Goal: Contribute content: Add original content to the website for others to see

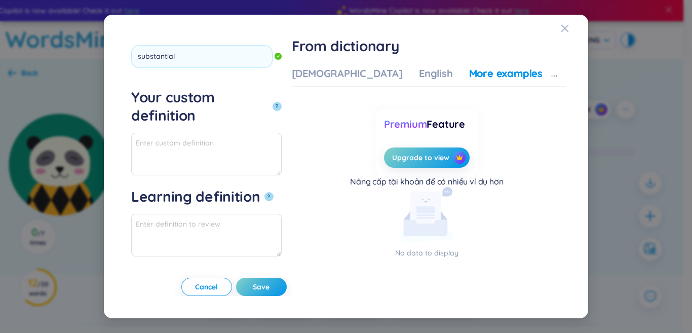
click at [272, 102] on button "?" at bounding box center [276, 106] width 9 height 9
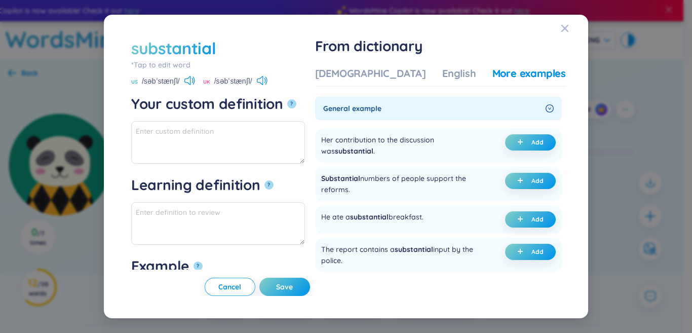
click at [385, 88] on div "Vietnamese English More examples General example Her contribution to the discus…" at bounding box center [440, 169] width 251 height 207
click at [372, 76] on div "[DEMOGRAPHIC_DATA]" at bounding box center [370, 73] width 111 height 14
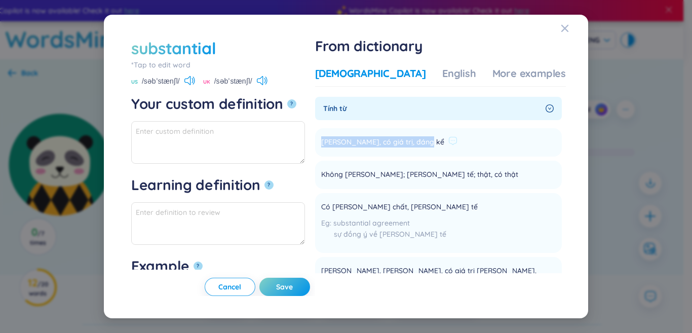
drag, startPoint x: 355, startPoint y: 139, endPoint x: 456, endPoint y: 136, distance: 100.3
click at [456, 136] on li "[PERSON_NAME], có giá trị, đáng kể Add" at bounding box center [438, 142] width 247 height 28
copy span "[PERSON_NAME], có giá trị, đáng kể"
paste textarea "[PERSON_NAME], có giá trị, đáng kể"
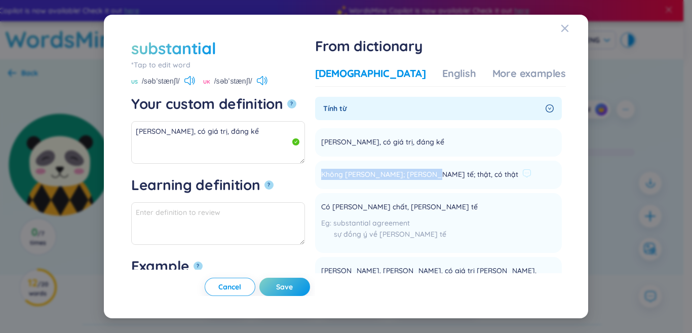
drag, startPoint x: 350, startPoint y: 175, endPoint x: 454, endPoint y: 175, distance: 103.8
click at [454, 175] on li "Không [PERSON_NAME]; [PERSON_NAME] tế; thật, có thật Add" at bounding box center [438, 175] width 247 height 28
click at [429, 175] on span "Không [PERSON_NAME]; [PERSON_NAME] tế; thật, có thật" at bounding box center [419, 175] width 197 height 12
drag, startPoint x: 467, startPoint y: 174, endPoint x: 494, endPoint y: 173, distance: 26.3
click at [494, 173] on div "Không [PERSON_NAME]; [PERSON_NAME] tế; thật, có thật" at bounding box center [426, 175] width 210 height 12
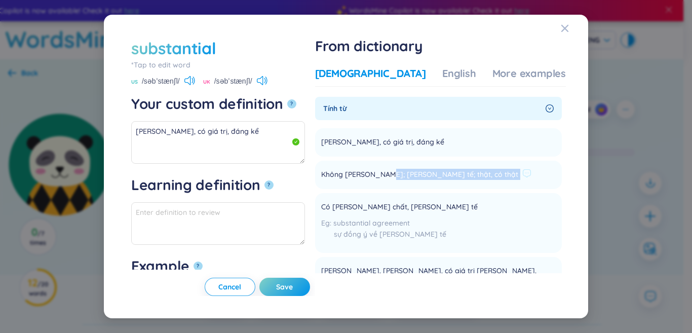
copy li "[PERSON_NAME] tế; thật, có thật Add"
click at [230, 149] on textarea "[PERSON_NAME], có giá trị, đáng kể" at bounding box center [218, 142] width 174 height 43
click at [278, 130] on textarea "[PERSON_NAME], có giá trị, đáng kể" at bounding box center [218, 142] width 174 height 43
paste textarea "[PERSON_NAME] tế; thật, có thật"
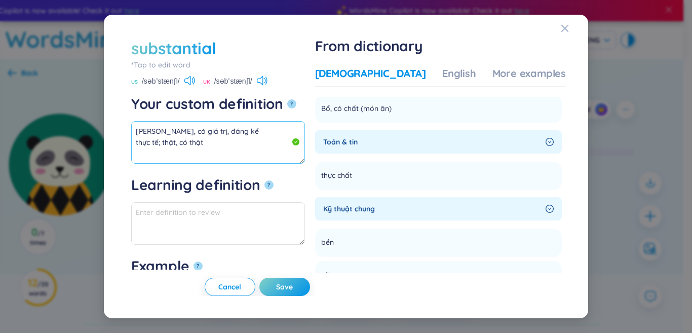
scroll to position [456, 0]
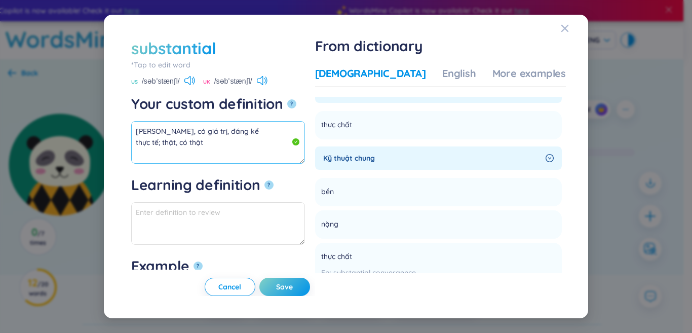
click at [243, 132] on textarea "[PERSON_NAME], có giá trị, đáng kể thực tế; thật, có thật" at bounding box center [218, 142] width 174 height 43
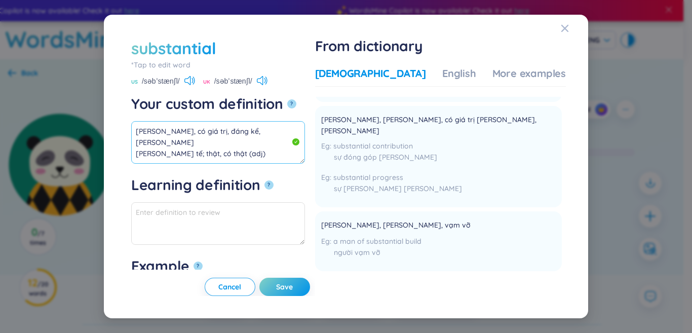
scroll to position [0, 0]
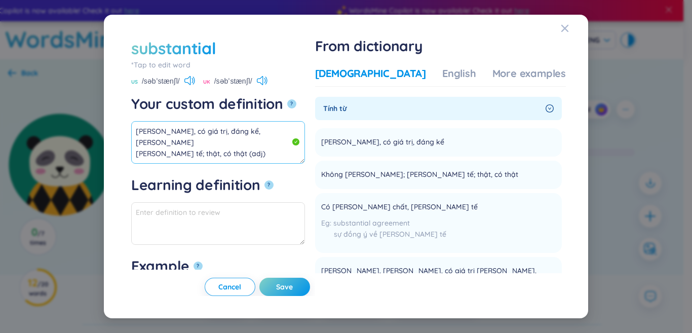
drag, startPoint x: 164, startPoint y: 132, endPoint x: 111, endPoint y: 111, distance: 56.9
click at [111, 111] on div "substantial *Tap to edit word substantial US /səbˈstænʃl/ UK /səbˈstænʃl/ Your …" at bounding box center [346, 167] width 484 height 304
type textarea "[PERSON_NAME], có giá trị, đáng kể, [PERSON_NAME] [PERSON_NAME] tế; thật, có th…"
click at [492, 74] on div "More examples" at bounding box center [528, 73] width 73 height 14
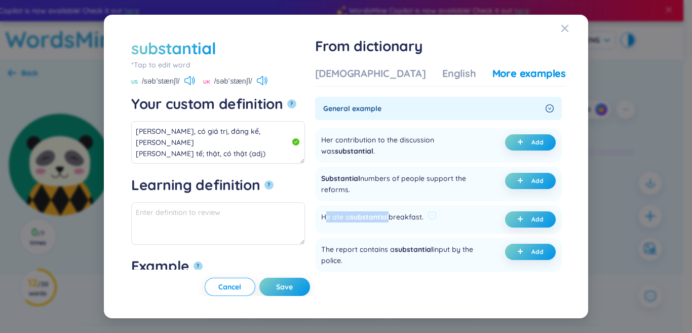
drag, startPoint x: 355, startPoint y: 220, endPoint x: 421, endPoint y: 218, distance: 65.9
click at [421, 218] on div "He ate a substantial breakfast." at bounding box center [372, 219] width 102 height 16
click at [388, 221] on span "substantial" at bounding box center [369, 216] width 38 height 9
click at [510, 215] on button "Add" at bounding box center [530, 219] width 51 height 16
click at [293, 284] on span "Save" at bounding box center [284, 287] width 17 height 10
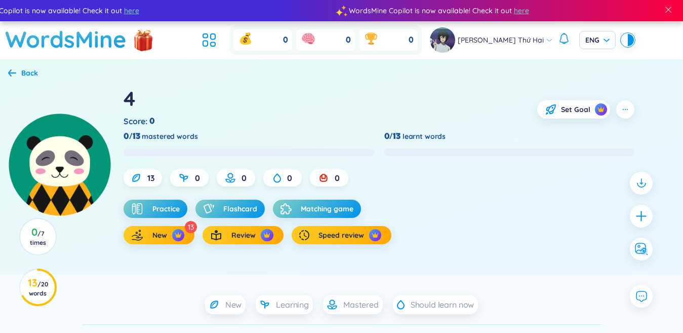
click at [653, 215] on div at bounding box center [641, 216] width 33 height 99
click at [646, 213] on icon "plus" at bounding box center [641, 216] width 14 height 14
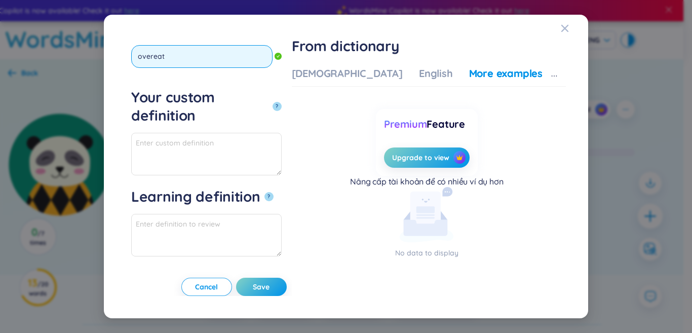
click at [272, 102] on button "?" at bounding box center [276, 106] width 9 height 9
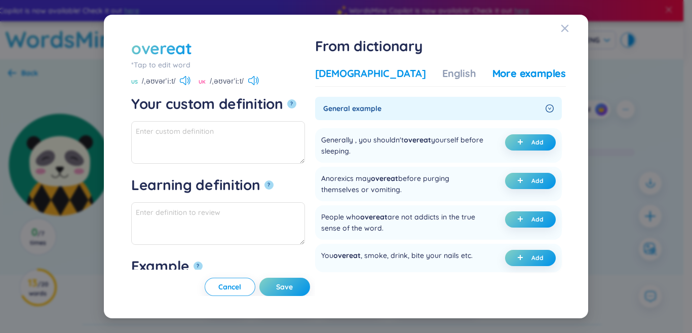
click at [387, 73] on div "[DEMOGRAPHIC_DATA]" at bounding box center [370, 73] width 111 height 14
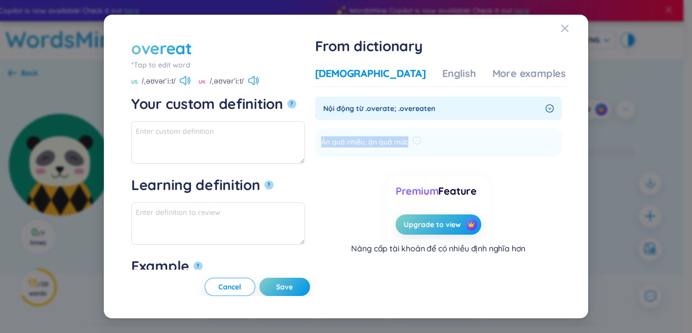
drag, startPoint x: 357, startPoint y: 142, endPoint x: 441, endPoint y: 141, distance: 84.1
click at [443, 141] on li "Ăn quá nhiều, ăn quá mức Add" at bounding box center [438, 142] width 247 height 28
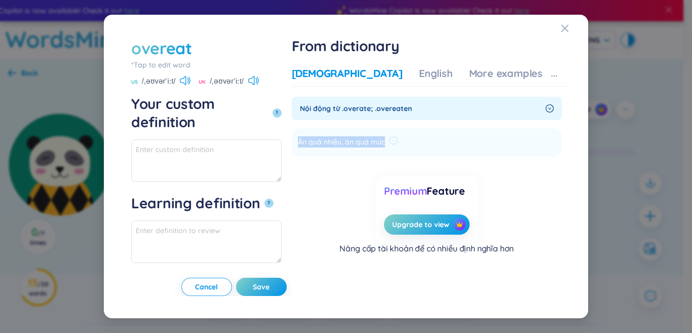
copy li "Ăn quá nhiều, ăn quá mức Add"
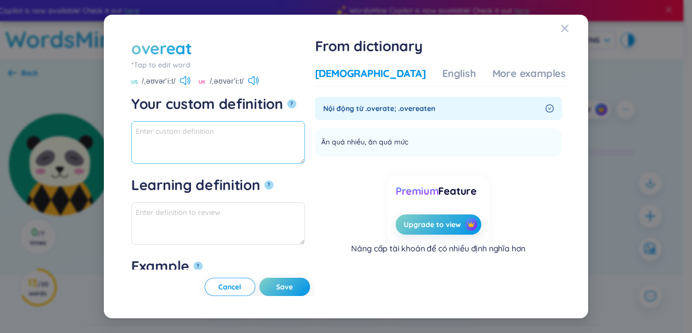
paste textarea "Ăn quá nhiều, ăn quá mức"
drag, startPoint x: 219, startPoint y: 133, endPoint x: 110, endPoint y: 129, distance: 108.4
click at [110, 129] on div "overeat *Tap to edit word overeat US /ˌəʊvərˈiːt/ UK /ˌəʊvərˈiːt/ Your custom d…" at bounding box center [346, 167] width 484 height 304
click at [249, 133] on textarea "Ăn quá nhiều, ăn quá mức" at bounding box center [218, 142] width 174 height 43
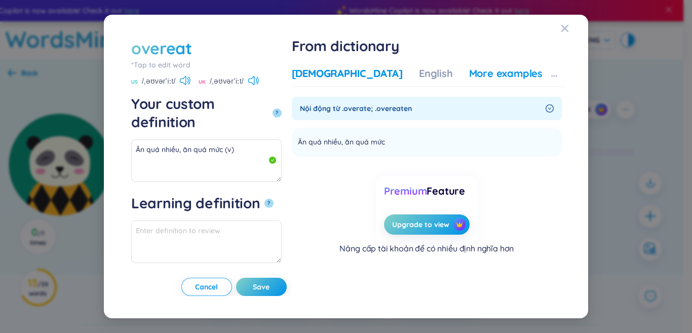
click at [479, 72] on div "More examples" at bounding box center [505, 73] width 73 height 14
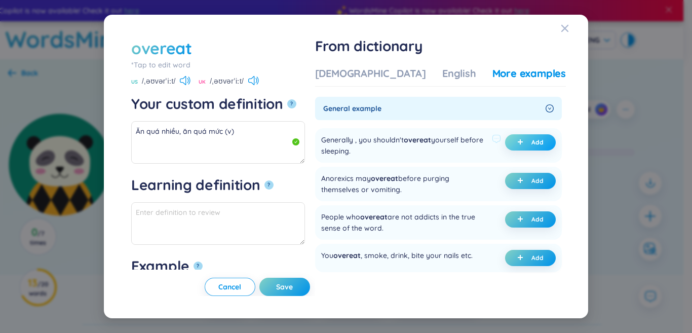
click at [505, 136] on button "Add" at bounding box center [530, 142] width 51 height 16
type textarea "Ăn quá nhiều, ăn quá mức (v) Eg: Generally , you shouldn't overeat yourself bef…"
type textarea "Eg: Generally , you shouldn't overeat yourself before sleeping."
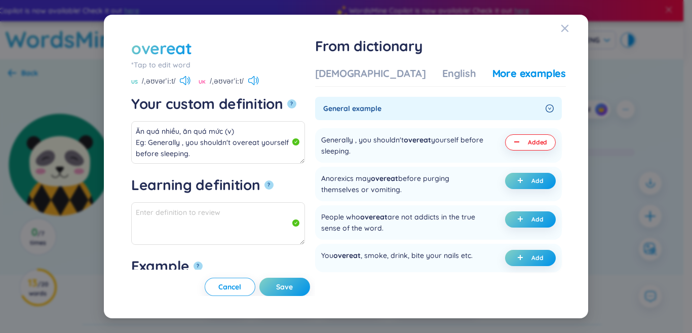
click at [310, 281] on button "Save" at bounding box center [284, 286] width 51 height 18
type textarea "Ăn quá nhiều, ăn quá mức (v) Eg: Generally , you shouldn't overeat yourself bef…"
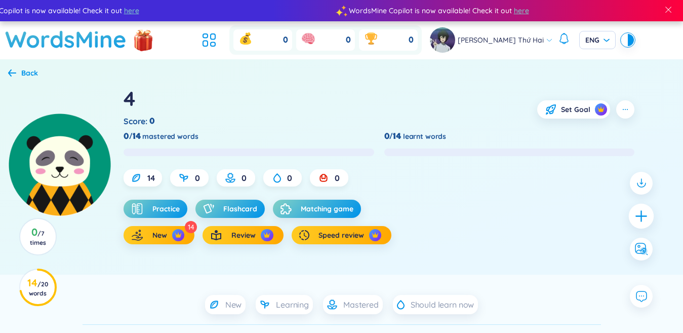
click at [647, 214] on icon "plus" at bounding box center [641, 216] width 14 height 14
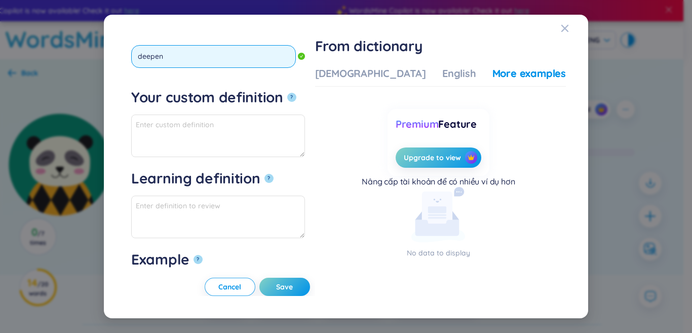
type input "deepen"
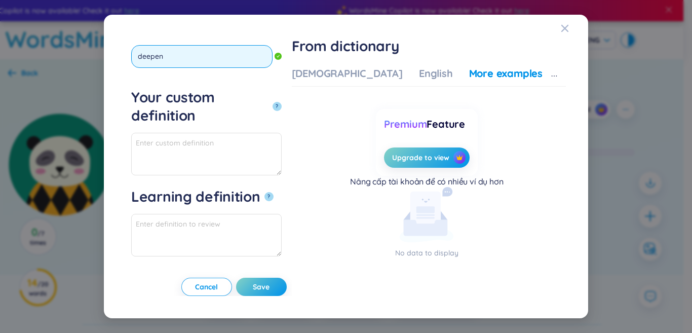
click at [272, 102] on button "?" at bounding box center [276, 106] width 9 height 9
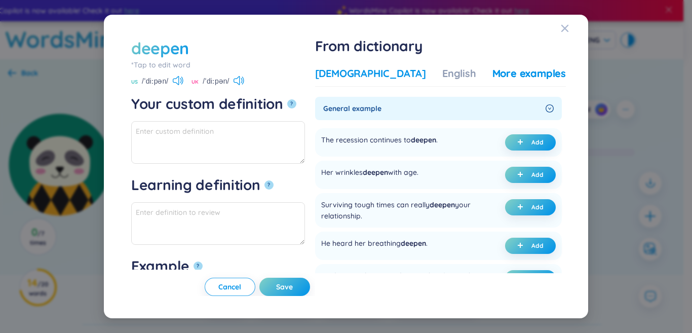
click at [384, 78] on div "[DEMOGRAPHIC_DATA]" at bounding box center [370, 73] width 111 height 14
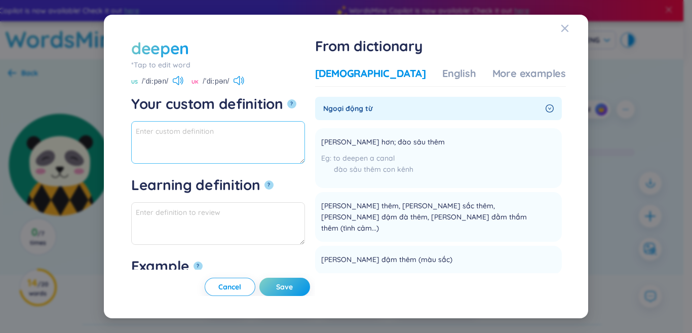
click at [305, 138] on textarea "Your custom definition ?" at bounding box center [218, 142] width 174 height 43
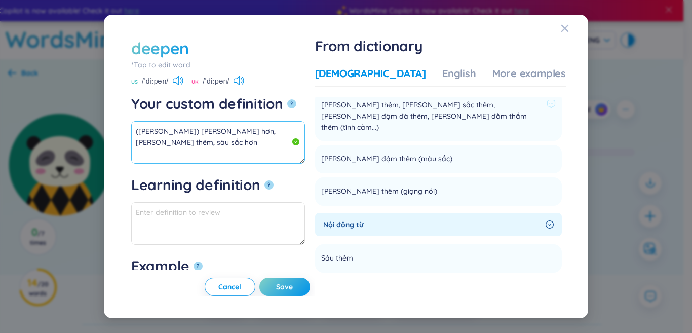
scroll to position [101, 0]
drag, startPoint x: 261, startPoint y: 134, endPoint x: 0, endPoint y: 134, distance: 261.3
click at [0, 134] on div "deepen *Tap to edit word deepen US /ˈdiːpən/ [GEOGRAPHIC_DATA] /ˈdiːpən/ Your c…" at bounding box center [346, 166] width 692 height 333
click at [537, 71] on div "More examples" at bounding box center [528, 73] width 73 height 14
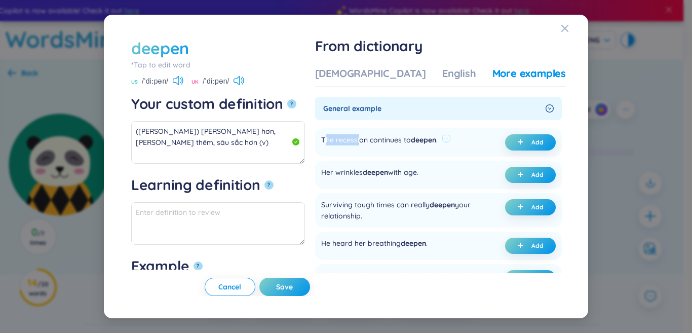
drag, startPoint x: 356, startPoint y: 141, endPoint x: 391, endPoint y: 139, distance: 35.0
click at [391, 139] on div "The recession continues to deepen ." at bounding box center [379, 142] width 116 height 16
click at [378, 141] on div "The recession continues to deepen ." at bounding box center [379, 142] width 116 height 16
click at [517, 142] on icon "plus" at bounding box center [520, 142] width 6 height 6
type textarea "([PERSON_NAME]) [PERSON_NAME] hơn, [PERSON_NAME] thêm, sâu sắc hơn (v) Eg: The …"
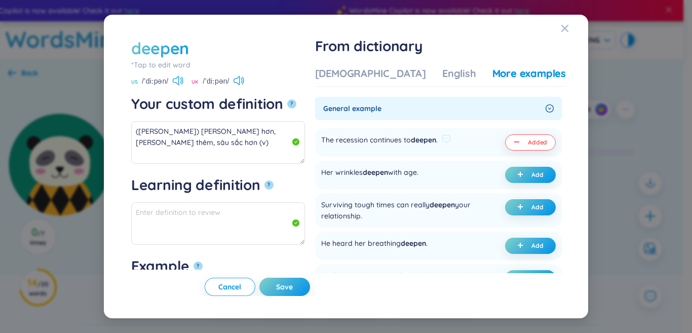
type textarea "Eg: The recession continues to deepen."
click at [302, 286] on button "Save" at bounding box center [284, 286] width 51 height 18
type textarea "([PERSON_NAME]) [PERSON_NAME] hơn, [PERSON_NAME] thêm, sâu sắc hơn (v) Eg: The …"
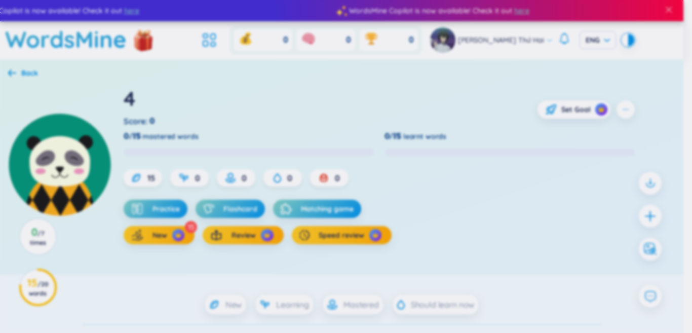
click at [644, 214] on icon "plus" at bounding box center [650, 216] width 13 height 13
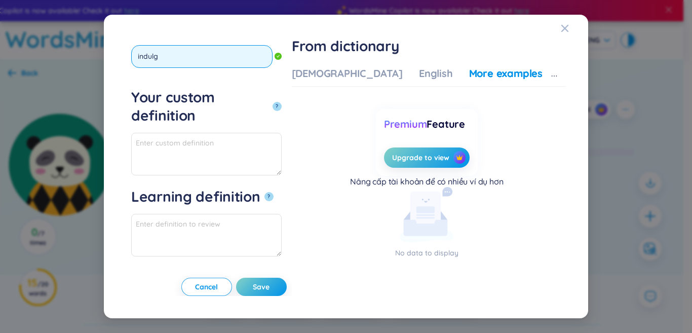
type input "indulge"
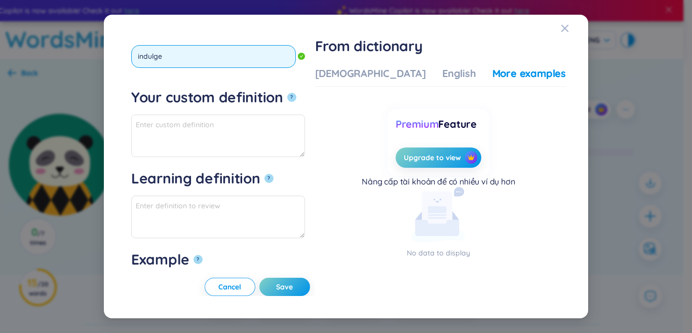
click at [287, 93] on button "?" at bounding box center [291, 97] width 9 height 9
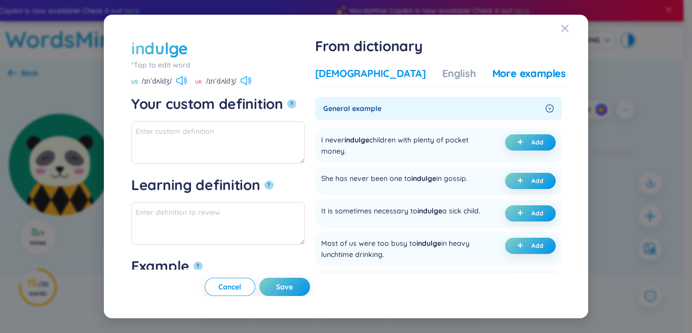
click at [359, 76] on div "[DEMOGRAPHIC_DATA]" at bounding box center [370, 73] width 111 height 14
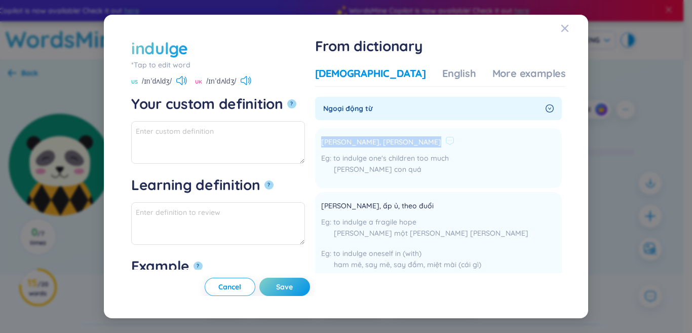
drag, startPoint x: 351, startPoint y: 141, endPoint x: 447, endPoint y: 141, distance: 96.2
click at [452, 141] on div "[PERSON_NAME], [PERSON_NAME]" at bounding box center [387, 142] width 133 height 12
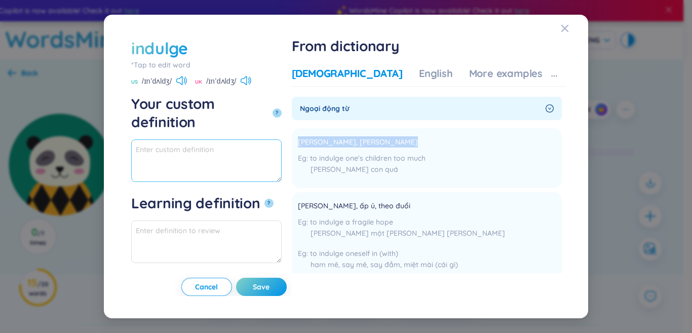
copy div "[PERSON_NAME], [PERSON_NAME]"
paste textarea "[PERSON_NAME], [PERSON_NAME]"
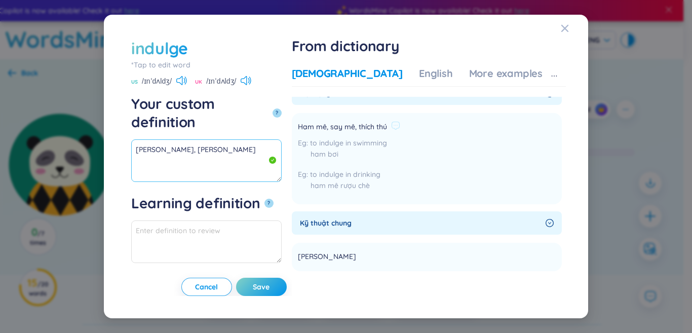
scroll to position [203, 0]
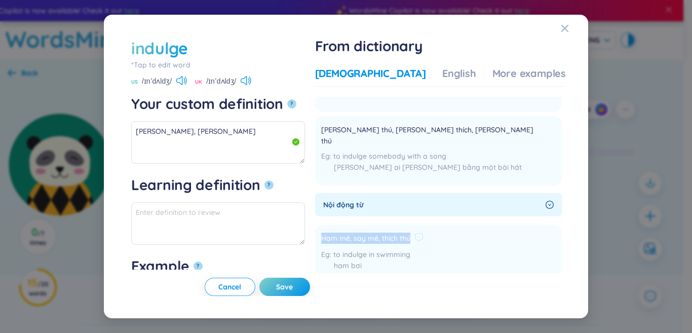
drag, startPoint x: 352, startPoint y: 230, endPoint x: 443, endPoint y: 226, distance: 91.2
click at [423, 232] on div "Ham mê, say mê, thích thú" at bounding box center [372, 238] width 102 height 12
copy div "Ham mê, say mê, thích thú"
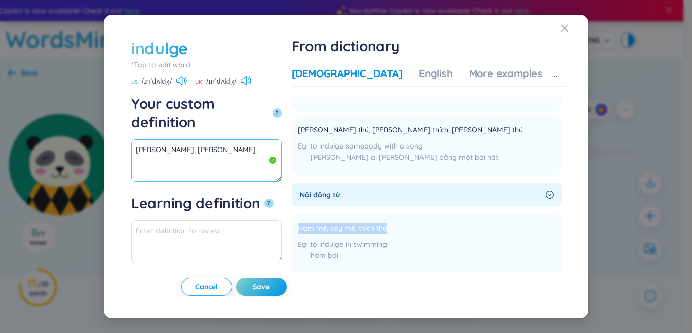
click at [240, 140] on textarea "[PERSON_NAME], [PERSON_NAME]" at bounding box center [206, 160] width 150 height 43
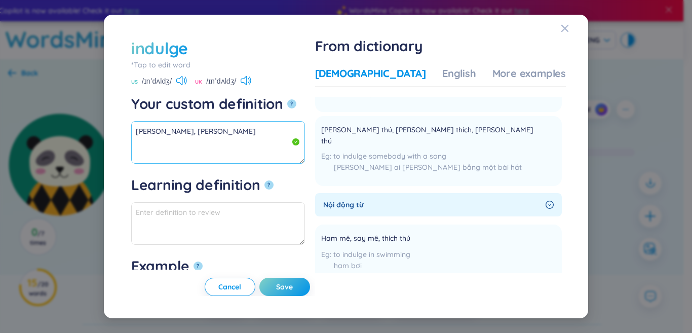
paste textarea "Ham mê, say mê, thích thú"
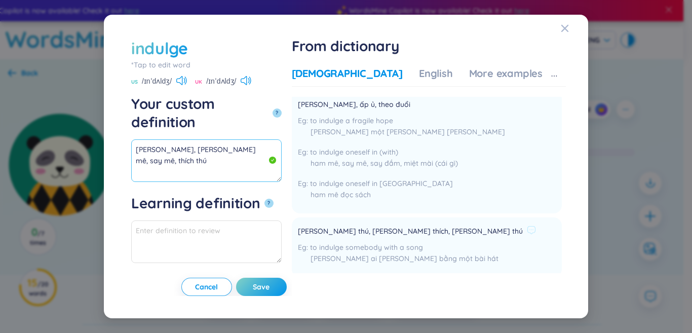
scroll to position [0, 0]
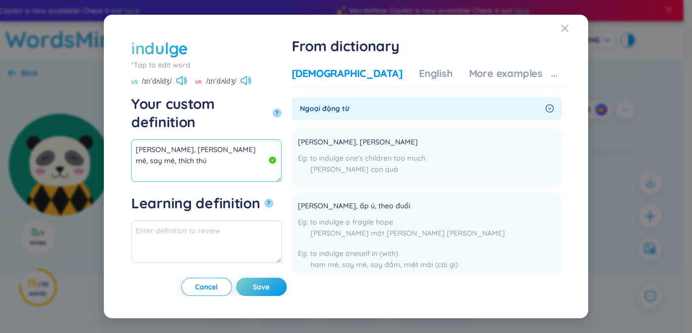
click at [242, 143] on textarea "[PERSON_NAME], [PERSON_NAME] mê, say mê, thích thú" at bounding box center [206, 160] width 150 height 43
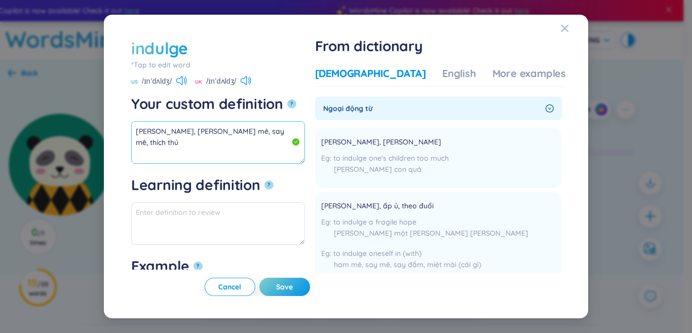
click at [237, 128] on textarea "[PERSON_NAME], [PERSON_NAME] mê, say mê, thích thú" at bounding box center [218, 142] width 174 height 43
drag, startPoint x: 228, startPoint y: 135, endPoint x: 118, endPoint y: 107, distance: 113.3
click at [118, 107] on div "indulge *Tap to edit word indulge US /ɪnˈdʌldʒ/ UK /ɪnˈdʌldʒ/ Your custom defin…" at bounding box center [346, 166] width 460 height 279
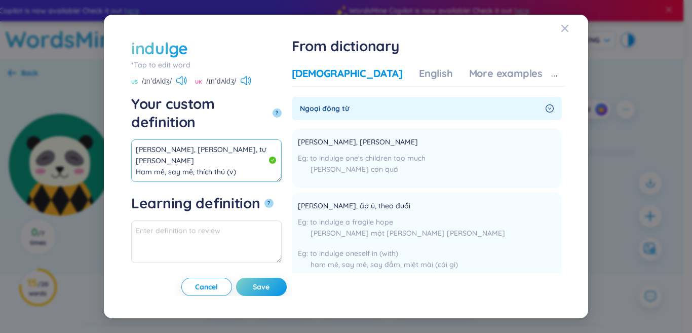
drag, startPoint x: 181, startPoint y: 153, endPoint x: 179, endPoint y: 144, distance: 9.5
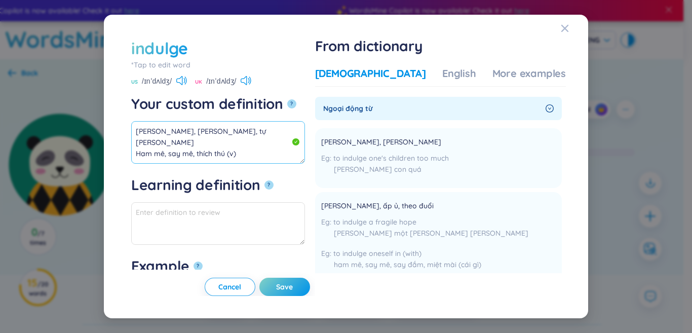
drag, startPoint x: 179, startPoint y: 144, endPoint x: 144, endPoint y: 131, distance: 37.3
click at [144, 131] on textarea "[PERSON_NAME], [PERSON_NAME], tự [PERSON_NAME] Ham mê, say mê, thích thú (v)" at bounding box center [218, 142] width 174 height 43
drag, startPoint x: 226, startPoint y: 141, endPoint x: 87, endPoint y: 104, distance: 143.9
click at [87, 104] on div "indulge *Tap to edit word indulge US /ɪnˈdʌldʒ/ UK /ɪnˈdʌldʒ/ Your custom defin…" at bounding box center [346, 166] width 692 height 333
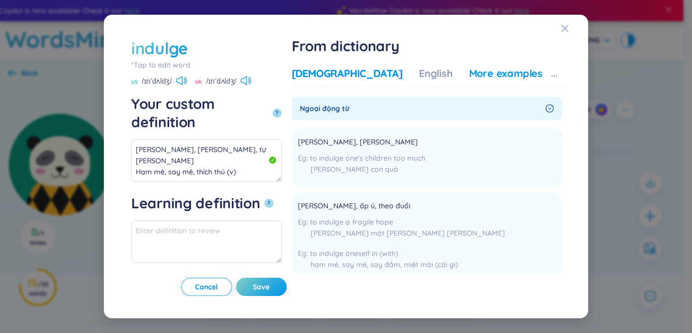
click at [494, 75] on div "More examples" at bounding box center [505, 73] width 73 height 14
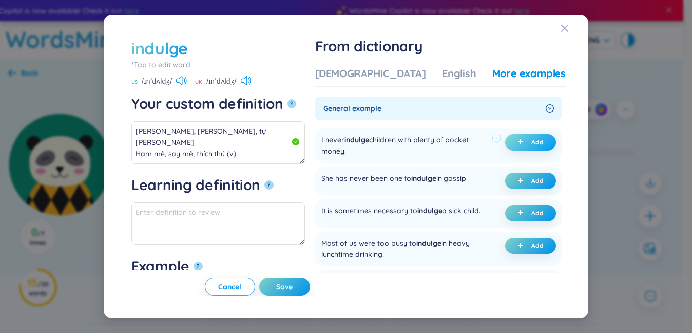
click at [521, 143] on span "plus" at bounding box center [522, 142] width 10 height 7
type textarea "[PERSON_NAME], [PERSON_NAME], tự [PERSON_NAME] Ham mê, say mê, thích thú (v) Eg…"
type textarea "Eg: I never indulge children with plenty of pocket money."
click at [293, 288] on span "Save" at bounding box center [284, 287] width 17 height 10
type textarea "[PERSON_NAME], [PERSON_NAME], tự [PERSON_NAME] Ham mê, say mê, thích thú (v) Eg…"
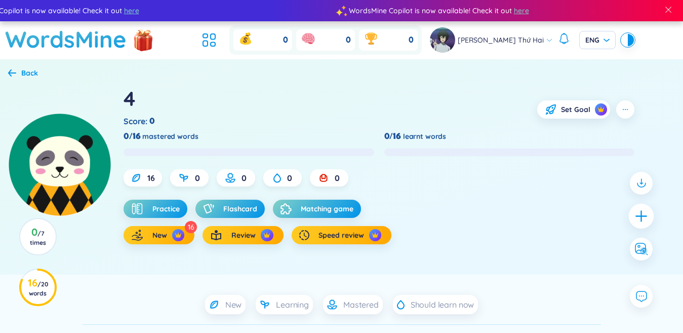
click at [636, 215] on icon "plus" at bounding box center [641, 216] width 14 height 14
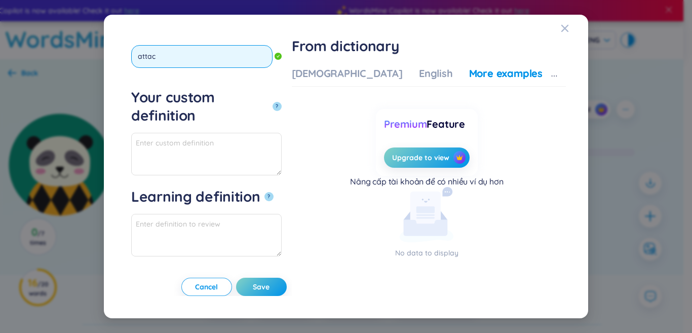
type input "attach"
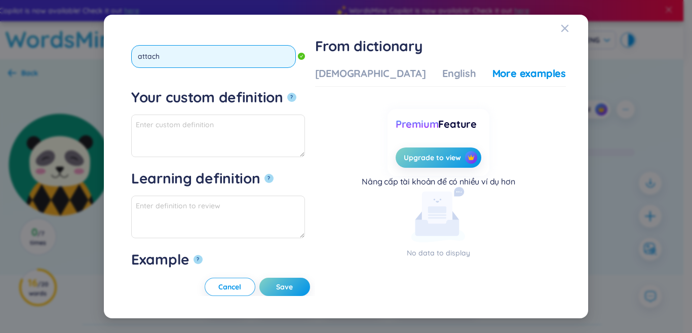
click at [287, 93] on button "?" at bounding box center [291, 97] width 9 height 9
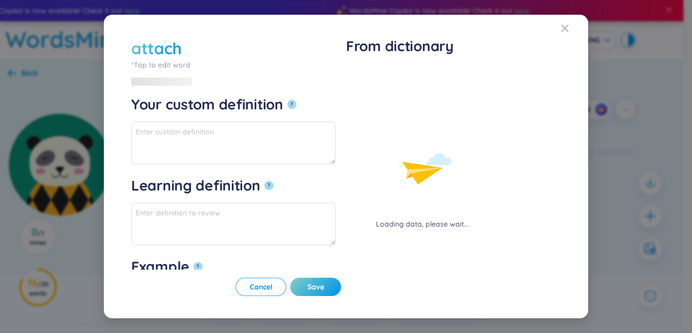
click at [366, 76] on div "Loading data, please wait..." at bounding box center [422, 147] width 152 height 163
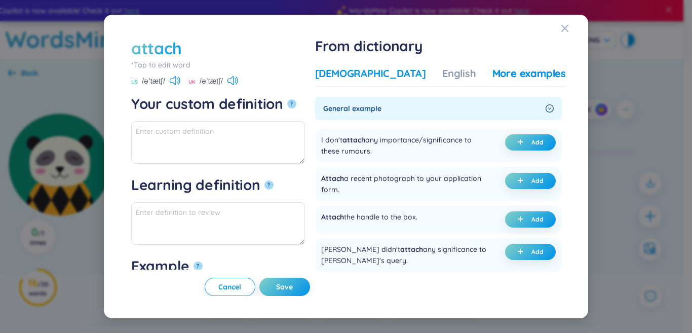
click at [365, 69] on div "[DEMOGRAPHIC_DATA]" at bounding box center [370, 73] width 111 height 14
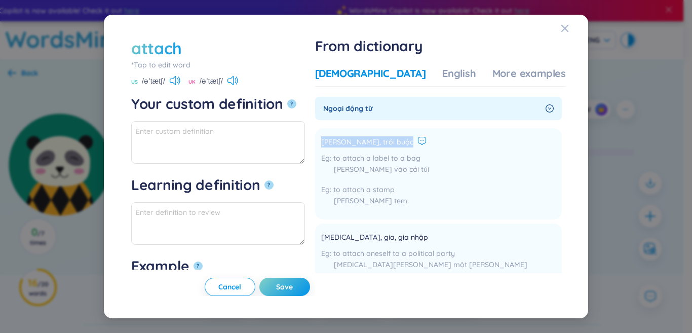
drag, startPoint x: 352, startPoint y: 141, endPoint x: 424, endPoint y: 142, distance: 72.4
click at [424, 142] on div "[PERSON_NAME], trói buộc" at bounding box center [375, 142] width 108 height 12
copy div "[PERSON_NAME], trói buộc"
paste textarea "[PERSON_NAME], trói buộc"
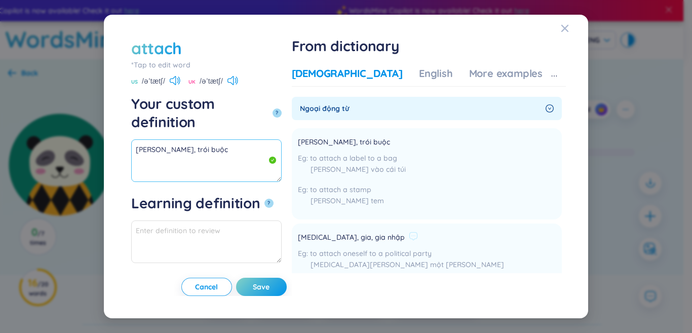
scroll to position [51, 0]
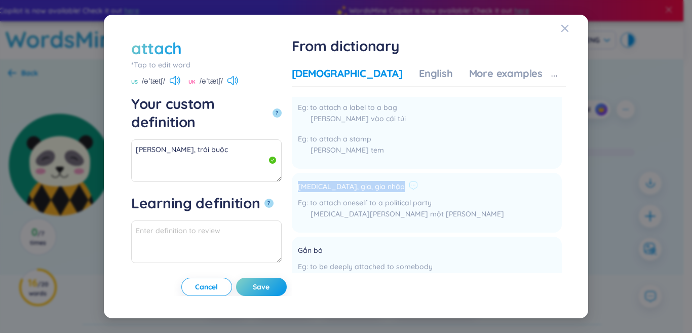
drag, startPoint x: 348, startPoint y: 184, endPoint x: 433, endPoint y: 182, distance: 85.1
click at [433, 182] on li "[MEDICAL_DATA], gia, gia nhập to attach oneself to a political party [MEDICAL_D…" at bounding box center [427, 203] width 270 height 60
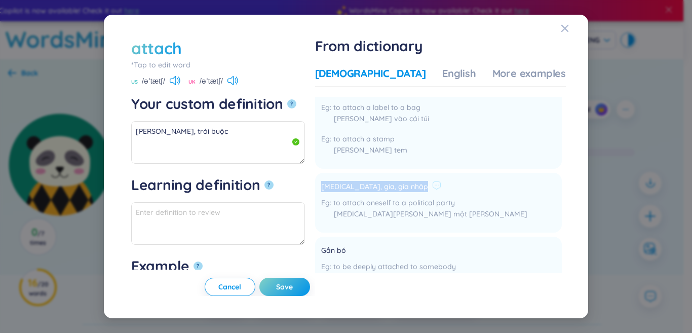
copy div "[MEDICAL_DATA], gia, gia nhập"
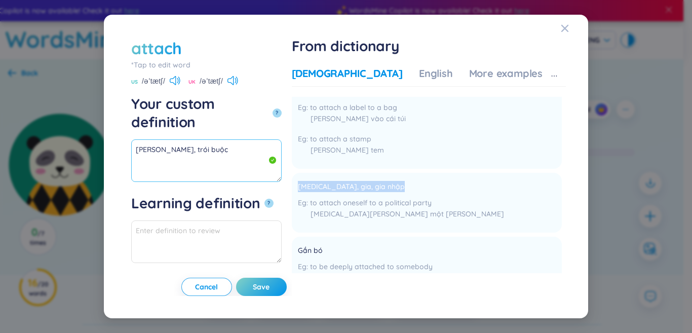
click at [179, 144] on textarea "[PERSON_NAME], trói buộc" at bounding box center [206, 160] width 150 height 43
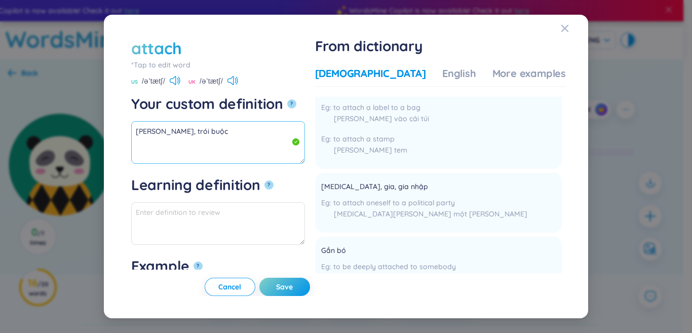
paste textarea "[MEDICAL_DATA], gia, gia nhập"
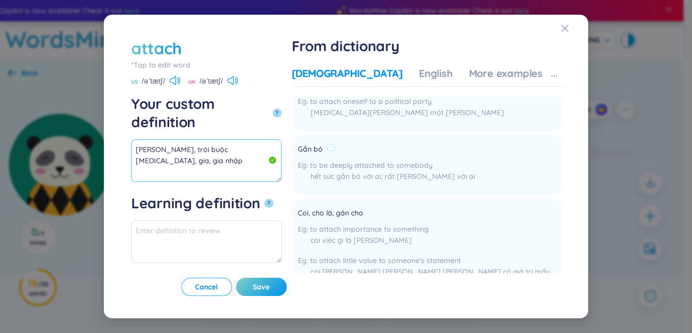
scroll to position [203, 0]
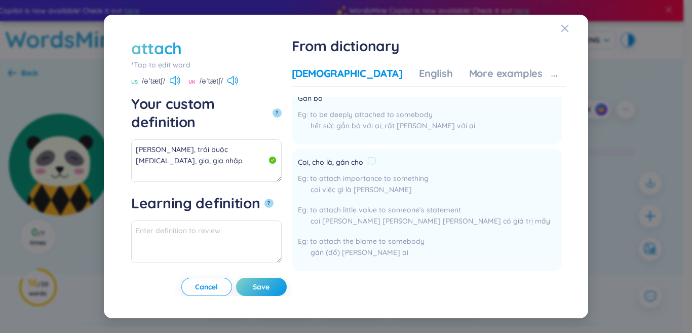
click at [354, 163] on span "Coi, cho là, gán cho" at bounding box center [330, 162] width 65 height 12
drag, startPoint x: 351, startPoint y: 163, endPoint x: 422, endPoint y: 161, distance: 70.4
click at [422, 161] on li "[PERSON_NAME], cho là, gán cho to attach importance to something coi việc gì là…" at bounding box center [427, 209] width 270 height 123
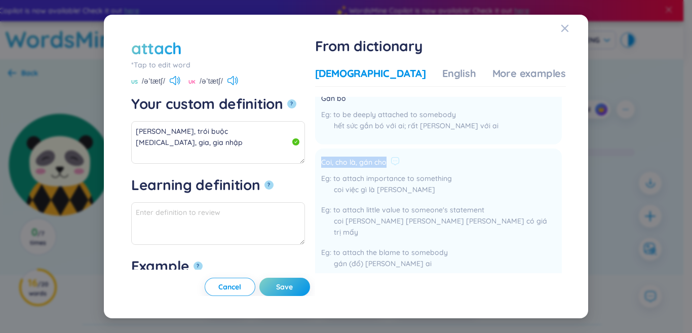
copy div "Coi, cho là, gán cho"
click at [230, 139] on textarea "[PERSON_NAME], trói buộc [MEDICAL_DATA], gia, gia nhập" at bounding box center [218, 142] width 174 height 43
paste textarea "Coi, cho là, gán cho"
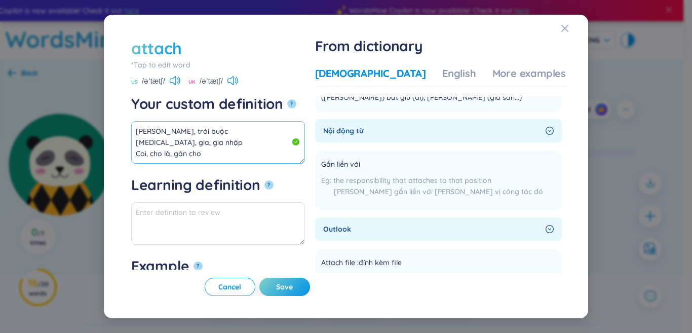
scroll to position [456, 0]
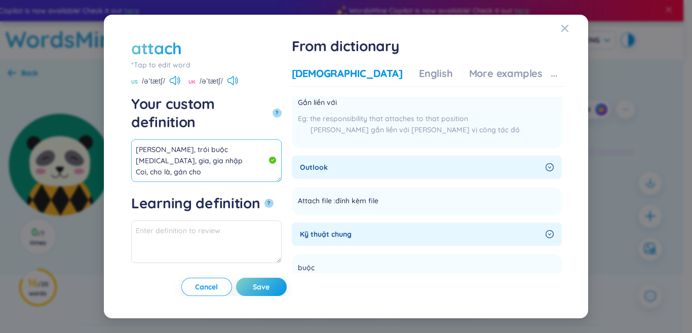
click at [282, 155] on textarea "[PERSON_NAME], trói buộc [MEDICAL_DATA], gia, gia nhập Coi, cho là, gán cho" at bounding box center [206, 160] width 150 height 43
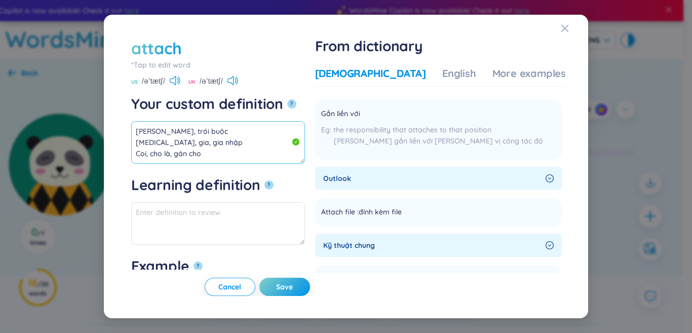
click at [277, 136] on textarea "[PERSON_NAME], trói buộc [MEDICAL_DATA], gia, gia nhập Coi, cho là, gán cho" at bounding box center [218, 142] width 174 height 43
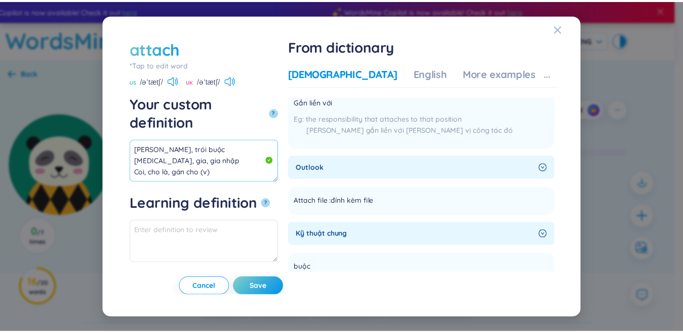
scroll to position [0, 0]
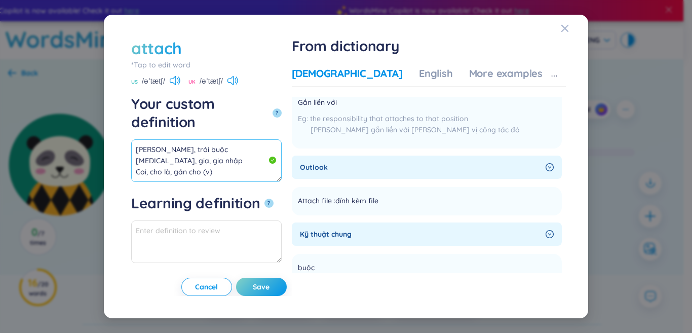
drag, startPoint x: 202, startPoint y: 133, endPoint x: 33, endPoint y: 80, distance: 177.3
click at [33, 80] on div "attach *Tap to edit word attach US /əˈtætʃ/ [GEOGRAPHIC_DATA] /əˈtætʃ/ Your cus…" at bounding box center [346, 166] width 692 height 333
click at [507, 77] on div "More examples" at bounding box center [505, 73] width 73 height 14
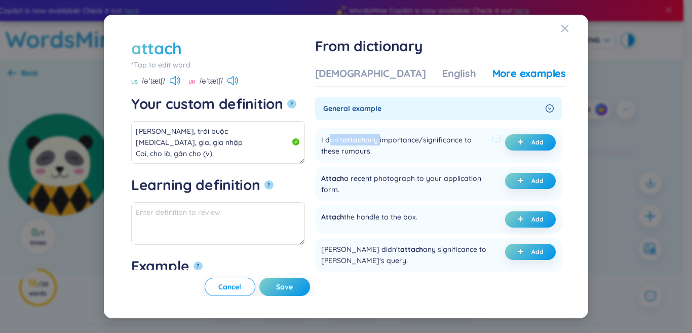
drag, startPoint x: 359, startPoint y: 140, endPoint x: 433, endPoint y: 142, distance: 73.9
click at [433, 142] on div "I don't attach any importance/significance to these rumours." at bounding box center [404, 145] width 167 height 22
click at [374, 147] on div "I don't attach any importance/significance to these rumours." at bounding box center [404, 145] width 167 height 22
click at [511, 140] on button "Add" at bounding box center [530, 142] width 51 height 16
type textarea "[PERSON_NAME], trói buộc [MEDICAL_DATA], gia, gia nhập Coi, cho là, gán cho (v)…"
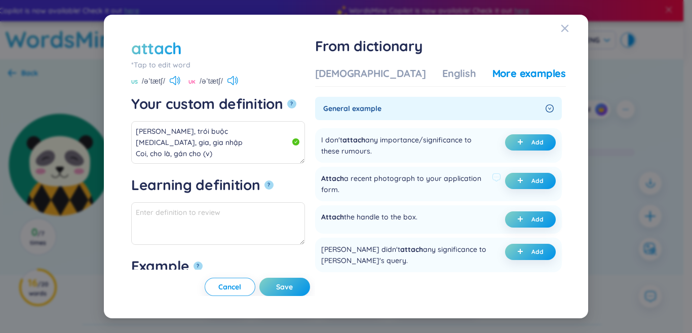
type textarea "Eg: I don't attach any importance/significance to these rumours."
click at [293, 288] on span "Save" at bounding box center [284, 287] width 17 height 10
type textarea "[PERSON_NAME], trói buộc [MEDICAL_DATA], gia, gia nhập Coi, cho là, gán cho (v)…"
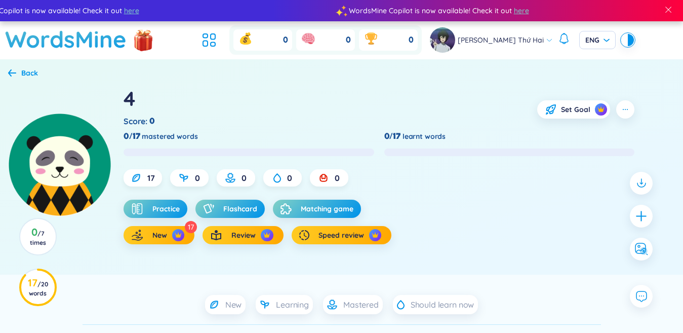
click at [644, 212] on icon "plus" at bounding box center [641, 216] width 13 height 13
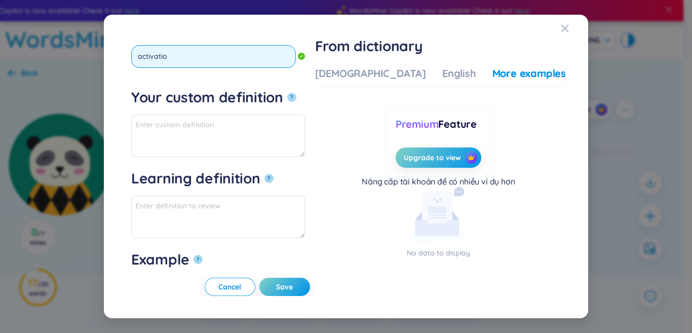
type input "activation"
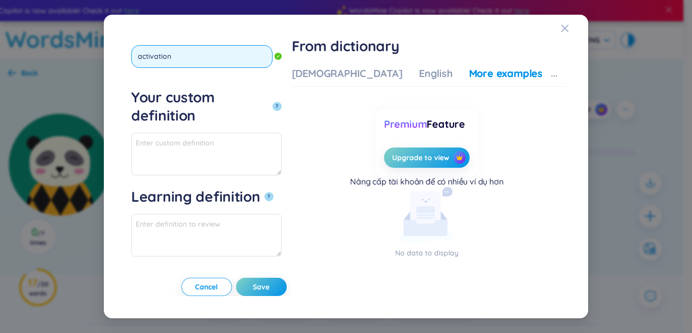
click at [272, 102] on button "?" at bounding box center [276, 106] width 9 height 9
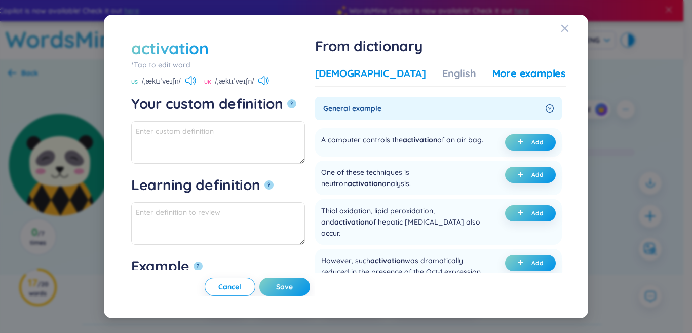
click at [377, 67] on div "[DEMOGRAPHIC_DATA]" at bounding box center [370, 73] width 111 height 14
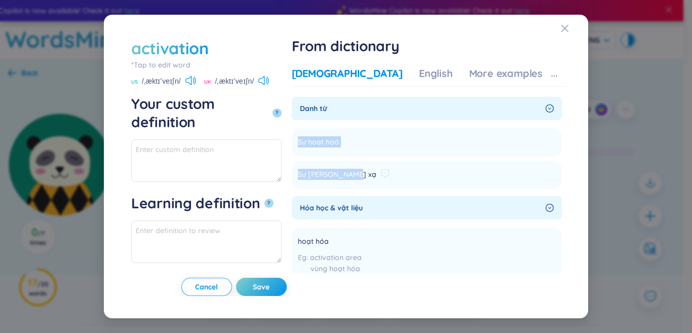
drag, startPoint x: 357, startPoint y: 142, endPoint x: 408, endPoint y: 173, distance: 59.3
click at [408, 173] on ul "Sự hoạt hoá Add Sự [PERSON_NAME] xạ Add" at bounding box center [427, 156] width 270 height 65
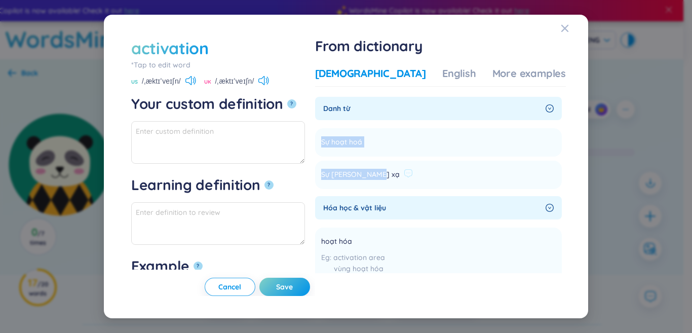
copy ul "Sự hoạt hoá Add Sự [PERSON_NAME] xạ"
paste textarea "Sự hoạt [PERSON_NAME] [PERSON_NAME] xạ"
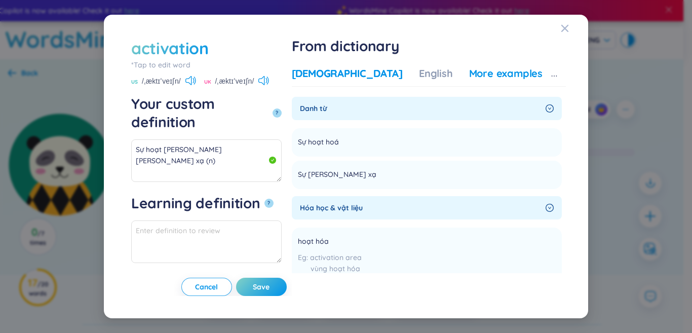
click at [481, 77] on div "More examples" at bounding box center [505, 73] width 73 height 14
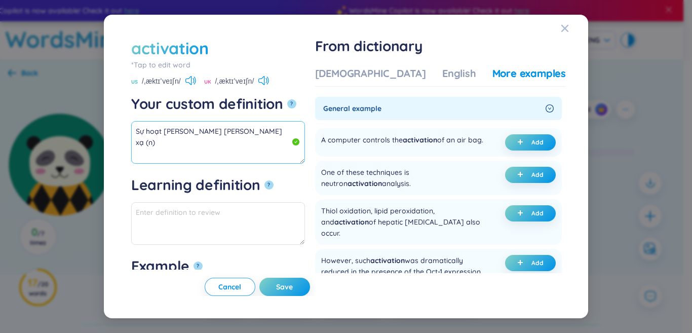
drag, startPoint x: 127, startPoint y: 122, endPoint x: 104, endPoint y: 116, distance: 23.0
click at [104, 116] on div "activation *Tap to edit word activation US /ˌæktɪˈveɪʃn/ UK /ˌæktɪˈveɪʃn/ Your …" at bounding box center [346, 167] width 484 height 304
click at [531, 142] on span "Add" at bounding box center [537, 142] width 12 height 8
type textarea "Sự hoạt [PERSON_NAME] [PERSON_NAME] xạ (n) Eg: A computer controls the activati…"
type textarea "Eg: A computer controls the activation of an air bag."
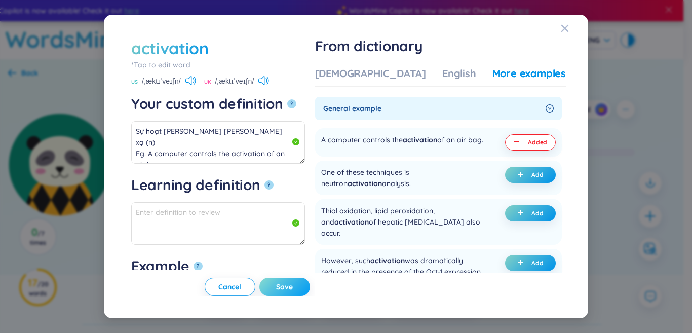
click at [293, 284] on span "Save" at bounding box center [284, 287] width 17 height 10
type textarea "Sự hoạt [PERSON_NAME] [PERSON_NAME] xạ (n) Eg: A computer controls the activati…"
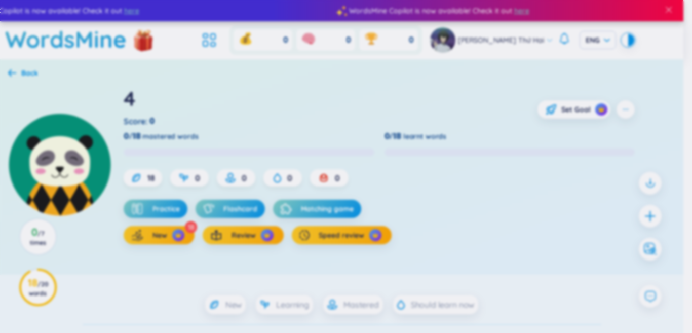
click at [646, 215] on body "WordsMine Copilot is now available! Check it out here WordsMine Copilot is now …" at bounding box center [341, 166] width 683 height 333
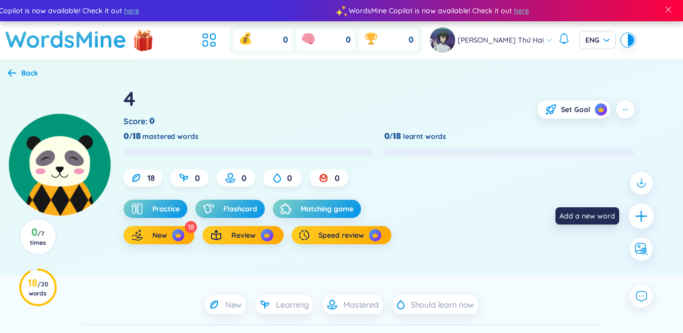
click at [647, 215] on icon "plus" at bounding box center [641, 216] width 14 height 14
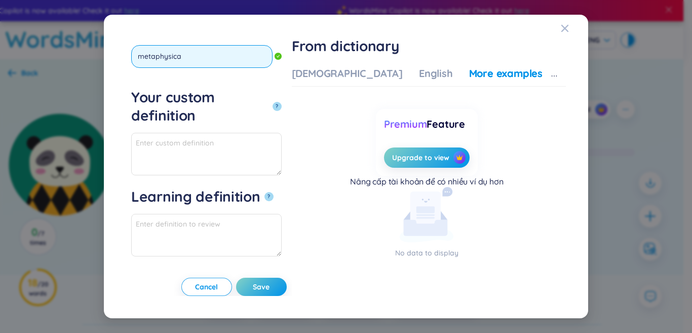
type input "metaphysical"
click at [272, 102] on button "?" at bounding box center [276, 106] width 9 height 9
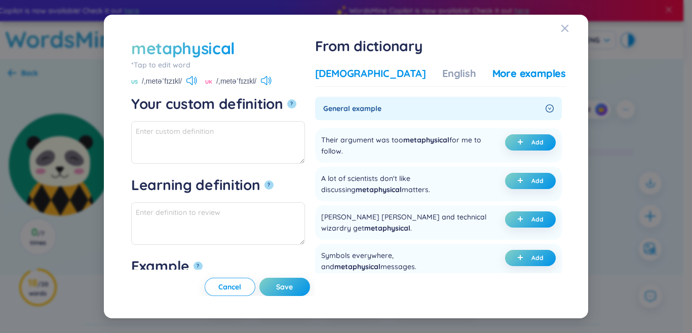
click at [399, 76] on div "[DEMOGRAPHIC_DATA]" at bounding box center [370, 73] width 111 height 14
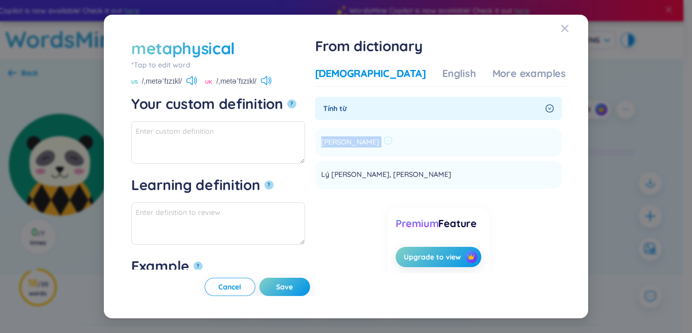
drag, startPoint x: 352, startPoint y: 142, endPoint x: 400, endPoint y: 142, distance: 47.6
click at [409, 141] on li "[PERSON_NAME] Add" at bounding box center [438, 142] width 247 height 28
copy li "[PERSON_NAME] Add"
paste textarea "[PERSON_NAME]"
click at [266, 139] on textarea "[PERSON_NAME]" at bounding box center [218, 142] width 174 height 43
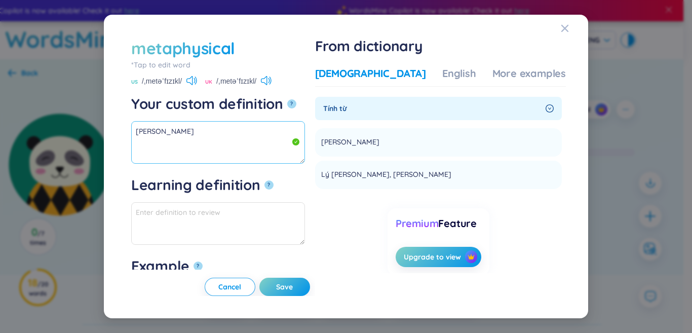
click at [287, 132] on textarea "[PERSON_NAME]" at bounding box center [218, 142] width 174 height 43
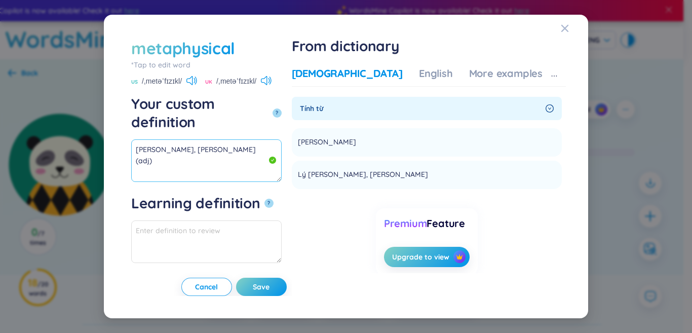
drag, startPoint x: 208, startPoint y: 132, endPoint x: 103, endPoint y: 130, distance: 104.8
click at [103, 130] on div "metaphysical *Tap to edit word metaphysical US /ˌmetəˈfɪzɪkl/ UK /ˌmetəˈfɪzɪkl/…" at bounding box center [346, 166] width 692 height 333
click at [221, 139] on textarea "[PERSON_NAME], [PERSON_NAME] (adj)" at bounding box center [206, 160] width 150 height 43
drag, startPoint x: 206, startPoint y: 130, endPoint x: 100, endPoint y: 132, distance: 105.8
click at [100, 132] on div "metaphysical *Tap to edit word metaphysical US /ˌmetəˈfɪzɪkl/ UK /ˌmetəˈfɪzɪkl/…" at bounding box center [346, 166] width 692 height 333
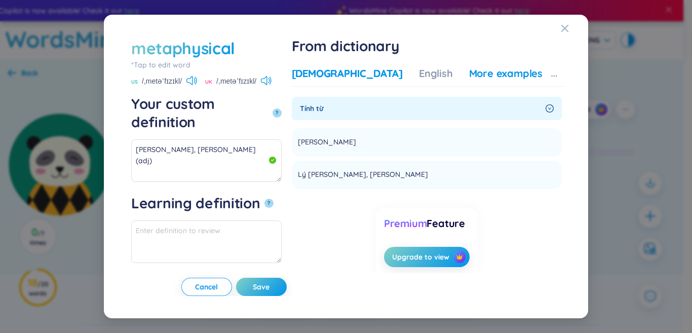
click at [492, 77] on div "More examples" at bounding box center [505, 73] width 73 height 14
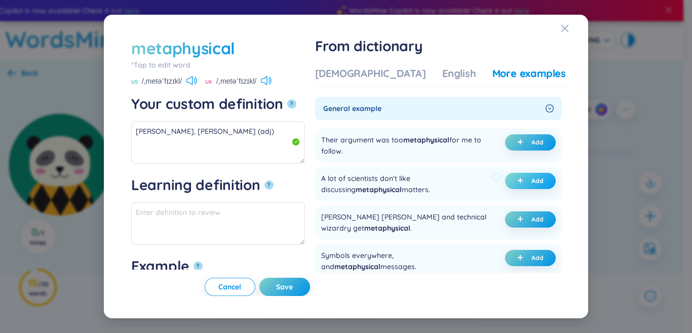
click at [536, 179] on span "Add" at bounding box center [537, 181] width 12 height 8
type textarea "[PERSON_NAME], [PERSON_NAME] (adj) Eg: A lot of scientists don't like discussin…"
type textarea "Eg: A lot of scientists don't like discussing metaphysical matters."
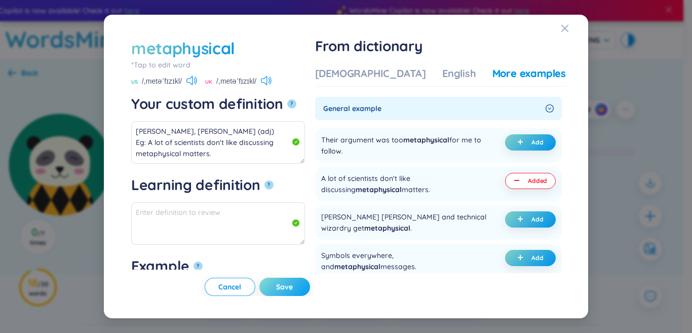
click at [293, 284] on span "Save" at bounding box center [284, 287] width 17 height 10
type textarea "[PERSON_NAME], [PERSON_NAME] (adj) Eg: A lot of scientists don't like discussin…"
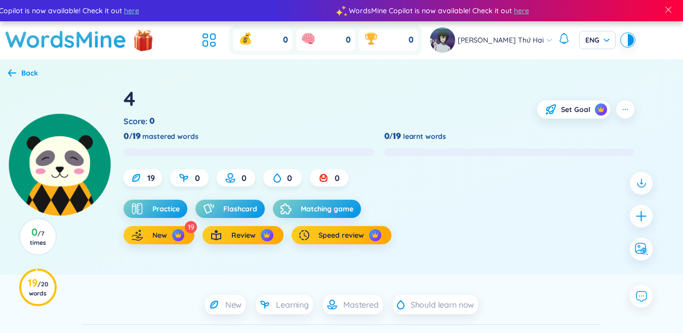
click at [651, 210] on div at bounding box center [641, 216] width 33 height 99
click at [642, 213] on icon "plus" at bounding box center [641, 216] width 14 height 14
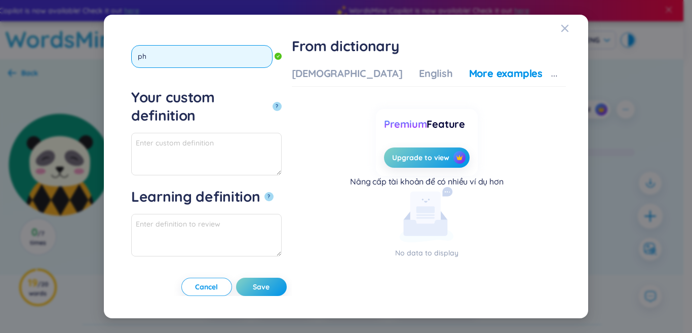
type input "p"
type input "physiology"
click at [272, 102] on button "?" at bounding box center [276, 106] width 9 height 9
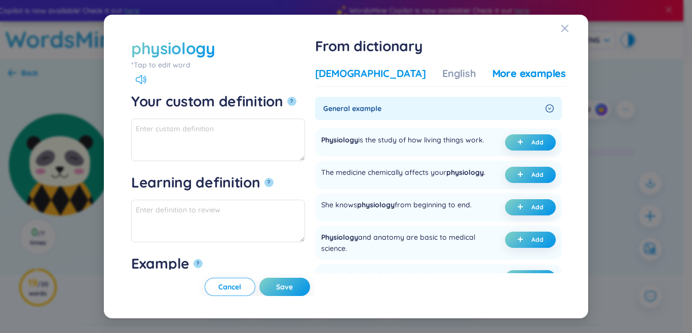
click at [391, 79] on div "[DEMOGRAPHIC_DATA]" at bounding box center [370, 73] width 111 height 14
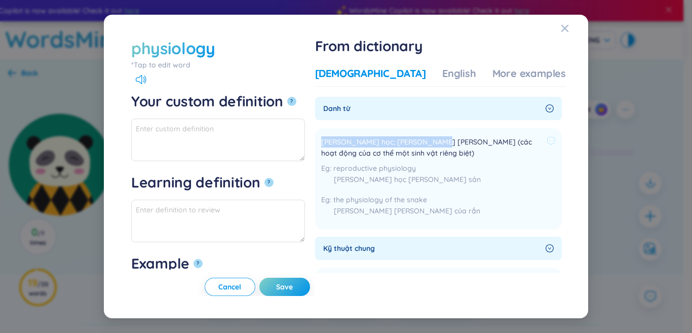
drag, startPoint x: 352, startPoint y: 142, endPoint x: 450, endPoint y: 143, distance: 98.2
click at [450, 143] on span "[PERSON_NAME] học; [PERSON_NAME] [PERSON_NAME] (các hoạt động của cơ thể một si…" at bounding box center [431, 147] width 221 height 22
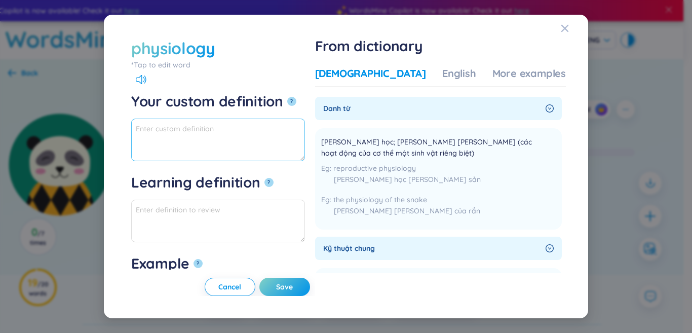
paste textarea "[PERSON_NAME] học; [PERSON_NAME] [PERSON_NAME]"
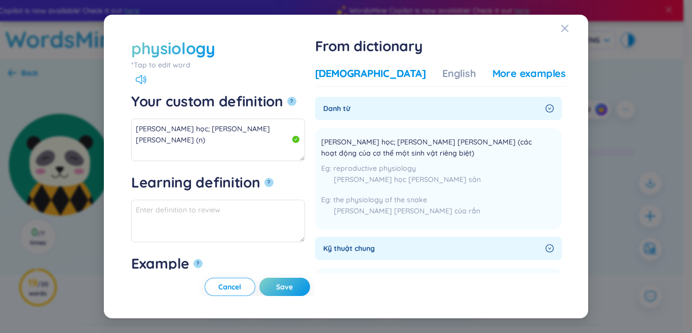
click at [531, 74] on div "More examples" at bounding box center [528, 73] width 73 height 14
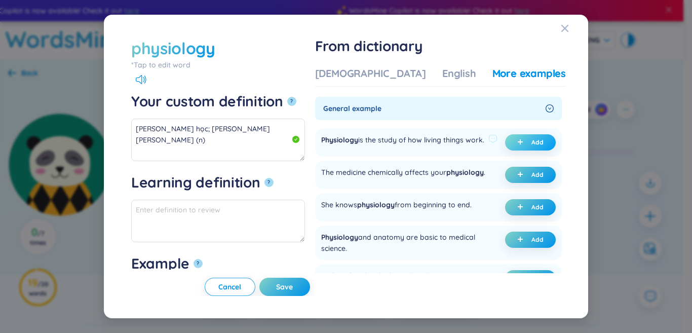
click at [527, 142] on button "Add" at bounding box center [530, 142] width 51 height 16
type textarea "[PERSON_NAME] học; [PERSON_NAME] [PERSON_NAME] (n) Eg: Physiology is the study …"
type textarea "Eg: Physiology is the study of how living things work."
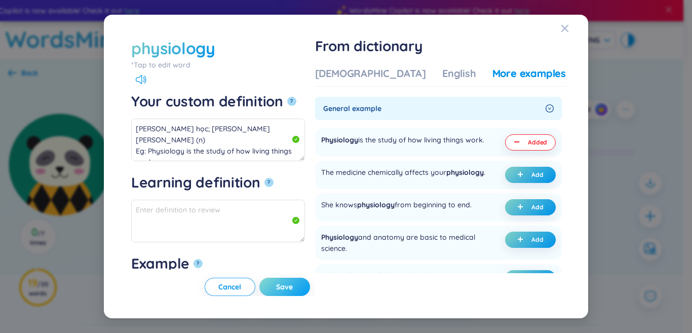
click at [310, 294] on button "Save" at bounding box center [284, 286] width 51 height 18
type textarea "[PERSON_NAME] học; [PERSON_NAME] [PERSON_NAME] (n) Eg: Physiology is the study …"
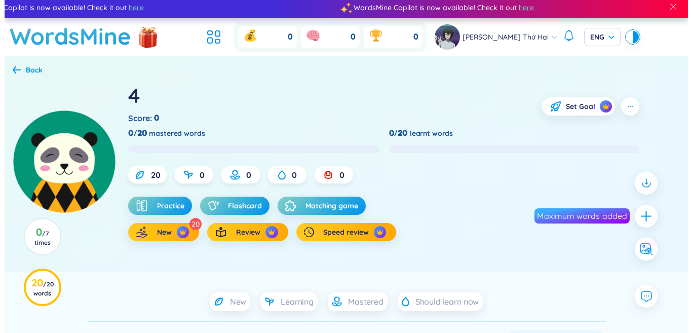
scroll to position [101, 0]
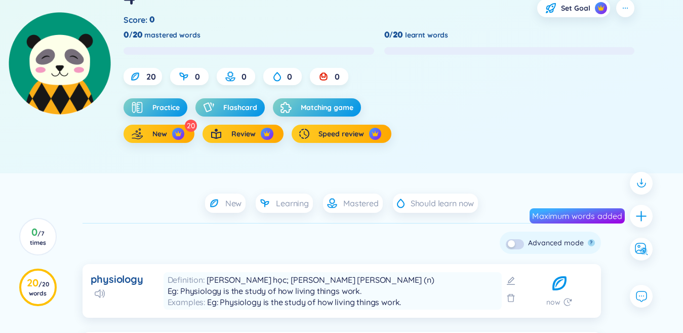
click at [510, 249] on button "button" at bounding box center [515, 244] width 18 height 10
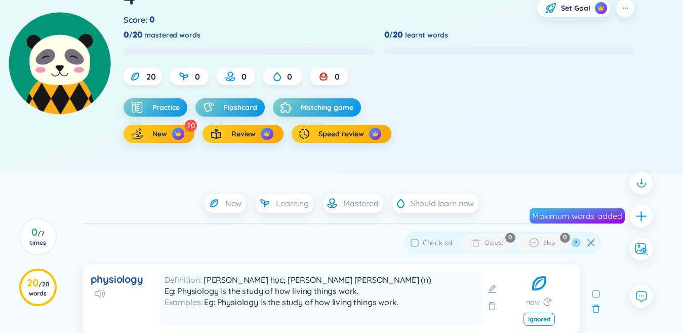
click at [449, 244] on span "Check all" at bounding box center [437, 242] width 29 height 9
click at [419, 244] on input "Check all" at bounding box center [415, 242] width 8 height 8
checkbox input "true"
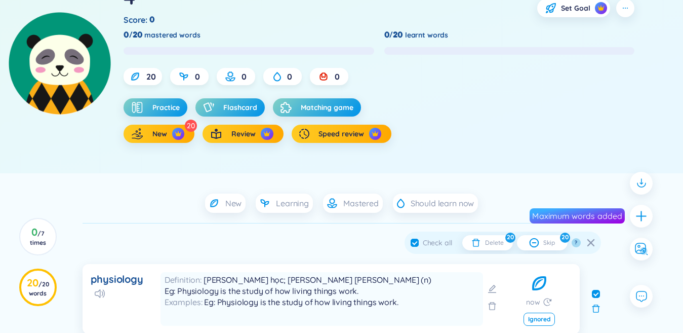
checkbox input "true"
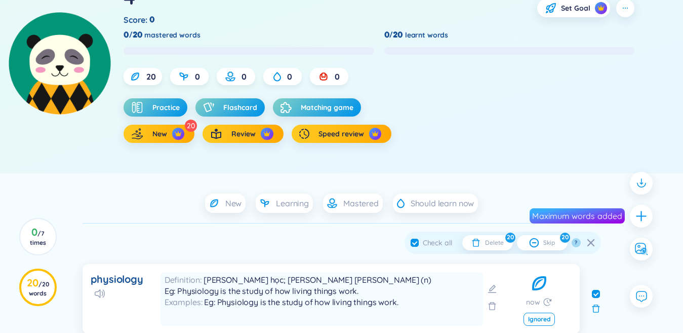
checkbox input "true"
click at [492, 242] on div "Delete" at bounding box center [494, 242] width 18 height 8
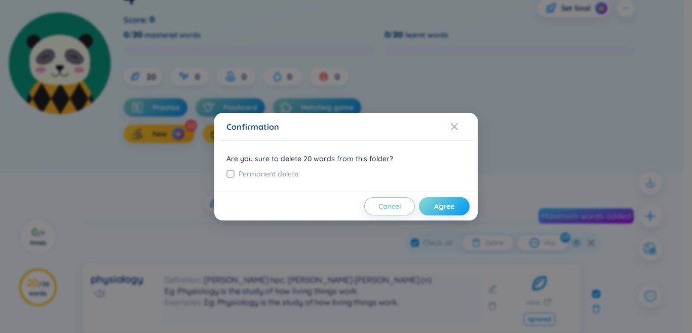
click at [448, 203] on span "Agree" at bounding box center [444, 206] width 20 height 10
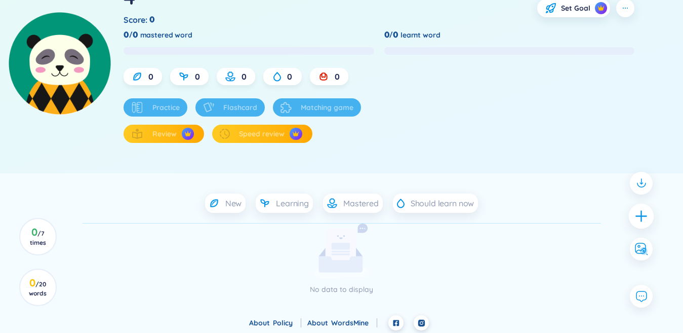
click at [646, 219] on icon "plus" at bounding box center [641, 216] width 14 height 14
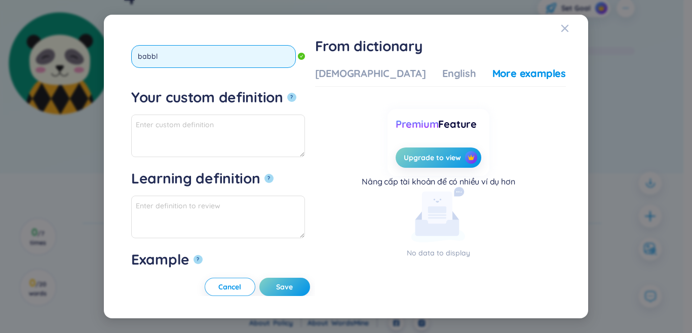
type input "babble"
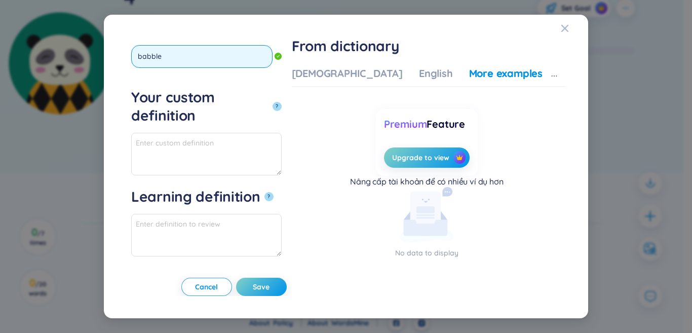
click at [272, 102] on button "?" at bounding box center [276, 106] width 9 height 9
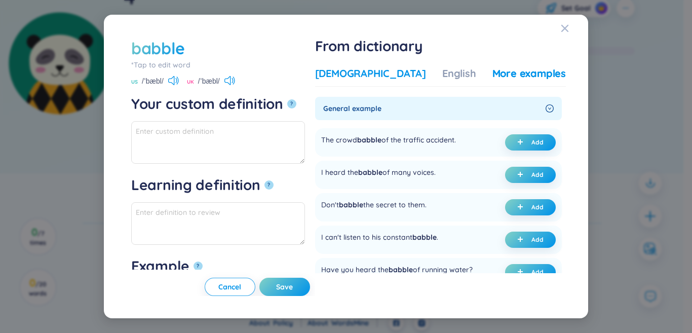
click at [390, 80] on div "[DEMOGRAPHIC_DATA]" at bounding box center [370, 73] width 111 height 14
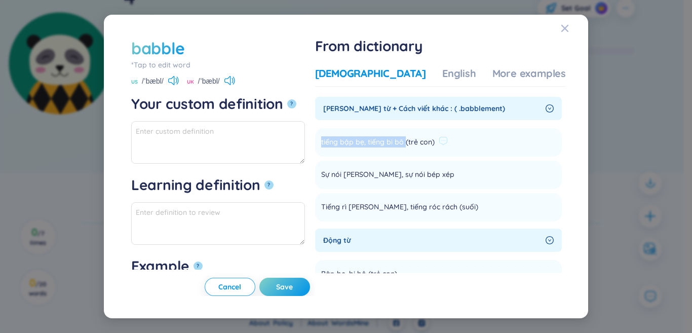
drag, startPoint x: 352, startPoint y: 141, endPoint x: 433, endPoint y: 144, distance: 80.6
click at [434, 144] on span "tiếng bập bẹ, tiếng bi bô (trẻ con)" at bounding box center [377, 142] width 113 height 12
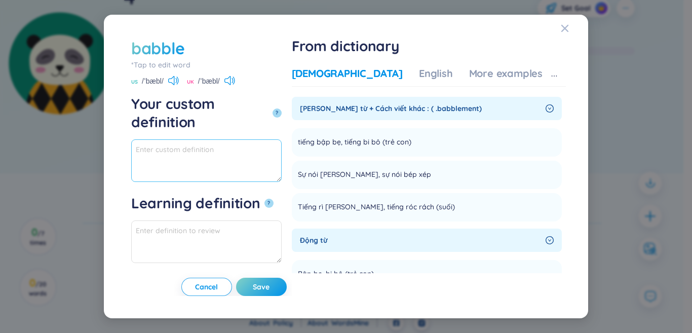
paste textarea "tiếng bập bẹ, tiếng bi bô"
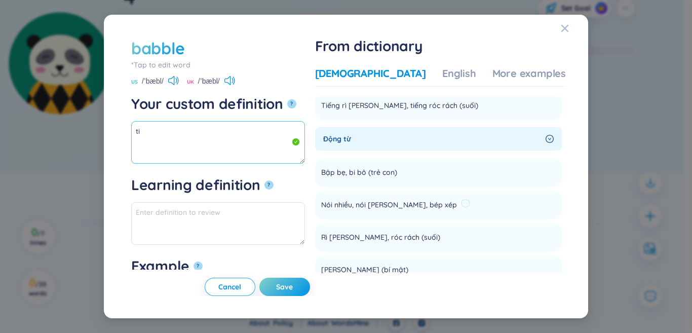
type textarea "t"
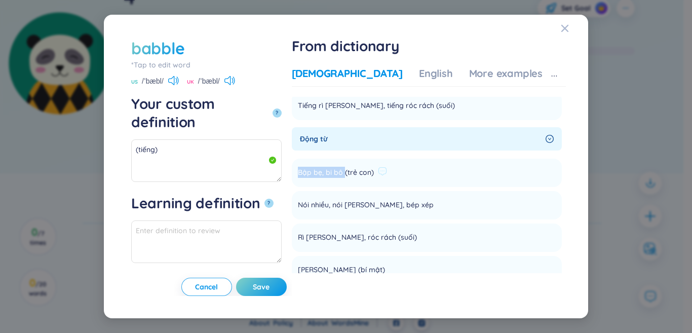
drag, startPoint x: 352, startPoint y: 170, endPoint x: 397, endPoint y: 169, distance: 45.6
click at [397, 169] on li "Bập bẹ, bi bô (trẻ con) Add" at bounding box center [427, 172] width 270 height 28
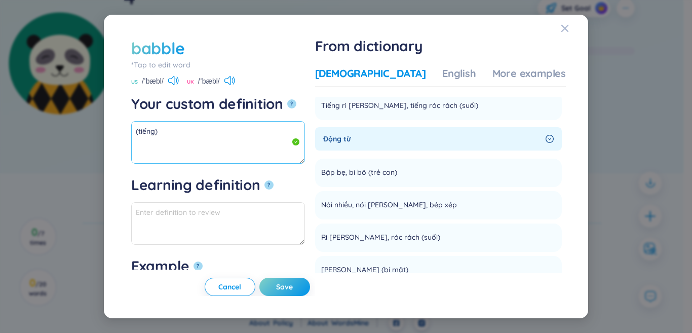
paste textarea "Bập bẹ, bi bô"
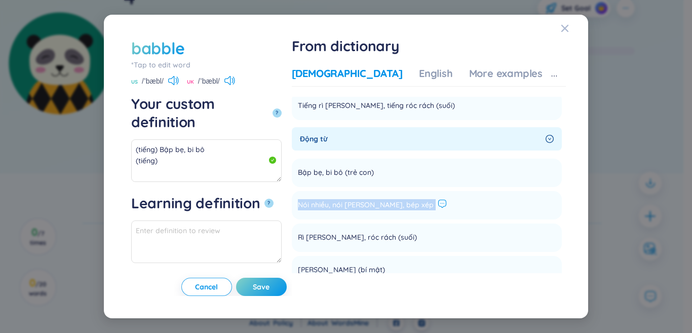
drag, startPoint x: 353, startPoint y: 207, endPoint x: 468, endPoint y: 207, distance: 114.9
click at [447, 207] on div "Nói nhiều, nói [PERSON_NAME], bép xép" at bounding box center [372, 205] width 149 height 12
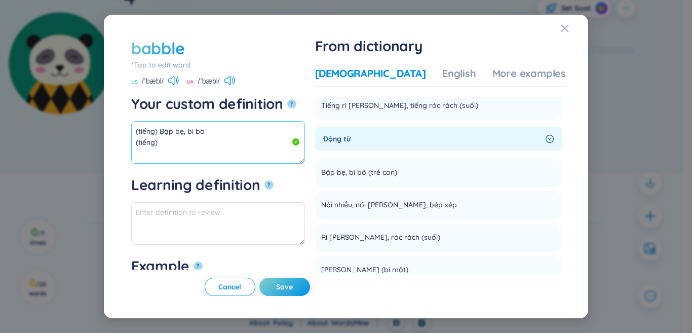
paste textarea "Nói nhiều, nói [PERSON_NAME], bép xép"
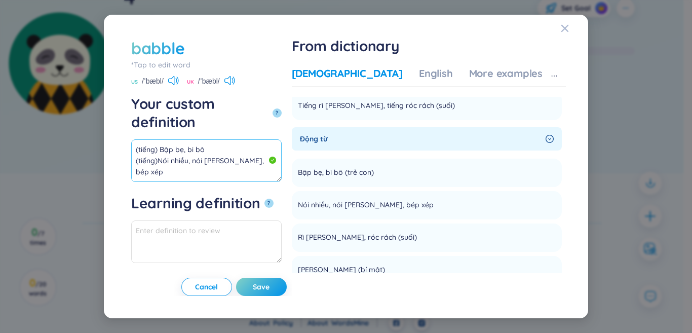
scroll to position [6, 0]
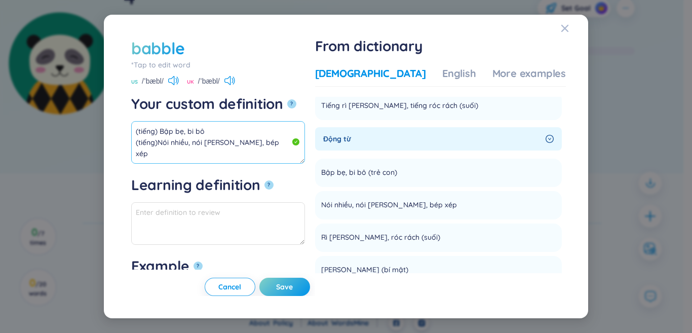
click at [156, 142] on textarea "(tiếng) Bập bẹ, bi bô (tiếng)Nói nhiều, nói [PERSON_NAME], bép xép" at bounding box center [218, 142] width 174 height 43
click at [157, 141] on textarea "(tiếng) Bập bẹ, bi bô (tiếng)Nói nhiều, nói [PERSON_NAME], bép xép" at bounding box center [218, 142] width 174 height 43
click at [284, 139] on textarea "(tiếng) Bập bẹ, bi bô (tiếng) nói nhiều, nói [PERSON_NAME], bép xép" at bounding box center [218, 142] width 174 height 43
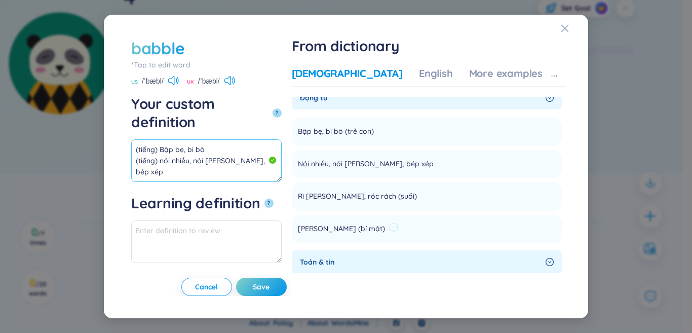
scroll to position [152, 0]
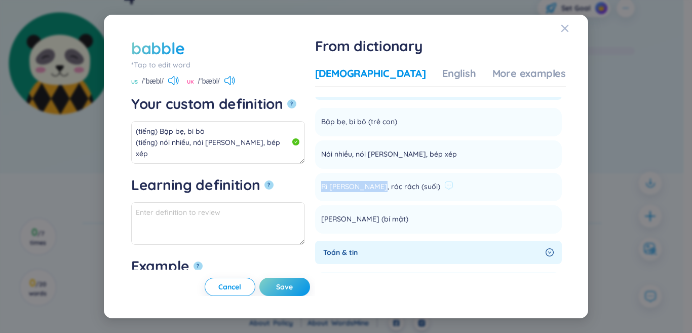
drag, startPoint x: 352, startPoint y: 184, endPoint x: 402, endPoint y: 187, distance: 50.2
click at [402, 187] on span "Rì [PERSON_NAME], róc rách (suối)" at bounding box center [380, 187] width 119 height 12
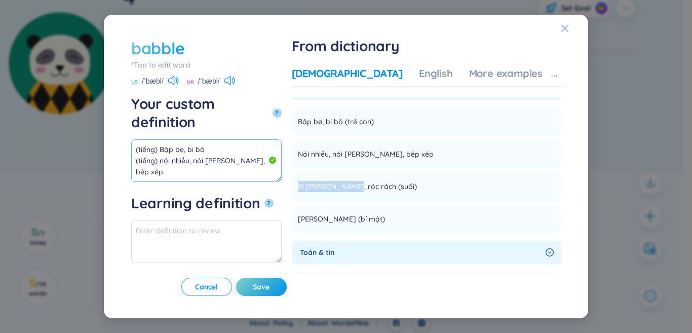
click at [282, 148] on textarea "(tiếng) Bập bẹ, bi bô (tiếng) nói nhiều, nói [PERSON_NAME], bép xép" at bounding box center [206, 160] width 150 height 43
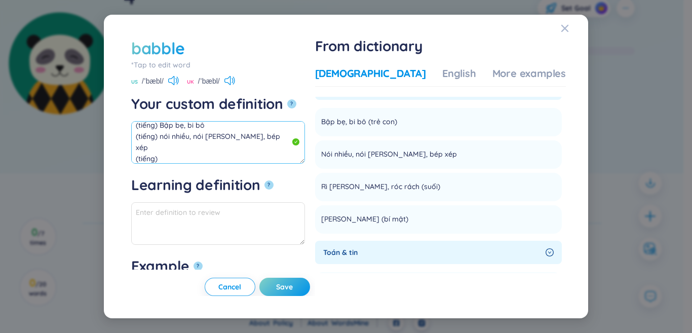
paste textarea "Rì [PERSON_NAME], róc rách"
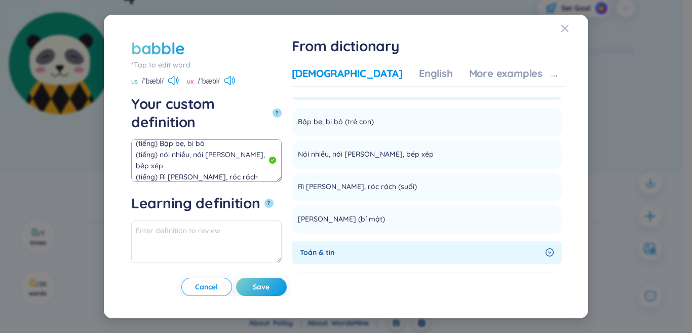
scroll to position [0, 0]
drag, startPoint x: 228, startPoint y: 149, endPoint x: 121, endPoint y: 93, distance: 121.2
click at [121, 93] on div "babble *Tap to edit word babble US /ˈbæbl/ UK /ˈbæbl/ Your custom definition ? …" at bounding box center [346, 166] width 460 height 279
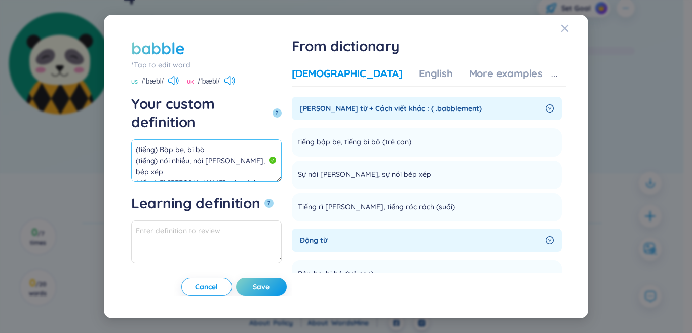
click at [254, 151] on textarea "(tiếng) Bập bẹ, bi bô (tiếng) nói nhiều, nói [PERSON_NAME], bép xép (tiếng) Rì …" at bounding box center [206, 160] width 150 height 43
drag, startPoint x: 235, startPoint y: 157, endPoint x: 228, endPoint y: 157, distance: 7.1
click at [234, 157] on textarea "(tiếng) Bập bẹ, bi bô (tiếng) nói nhiều, nói [PERSON_NAME], bép xép (tiếng) Rì …" at bounding box center [206, 160] width 150 height 43
click at [229, 156] on textarea "(tiếng) Bập bẹ, bi bô (tiếng) nói nhiều, nói [PERSON_NAME], bép xép (tiếng) Rì …" at bounding box center [206, 160] width 150 height 43
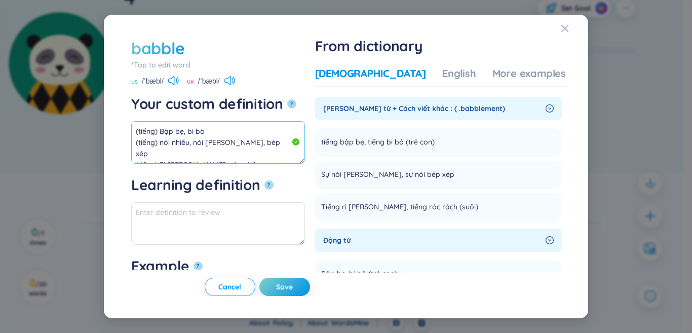
click at [212, 152] on textarea "(tiếng) Bập bẹ, bi bô (tiếng) nói nhiều, nói [PERSON_NAME], bép xép (tiếng) Rì …" at bounding box center [218, 142] width 174 height 43
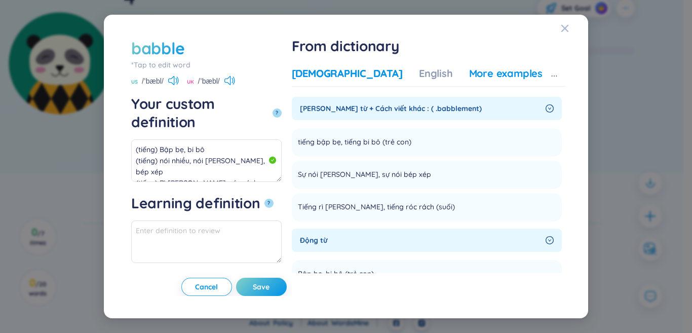
click at [510, 79] on div "More examples" at bounding box center [505, 73] width 73 height 14
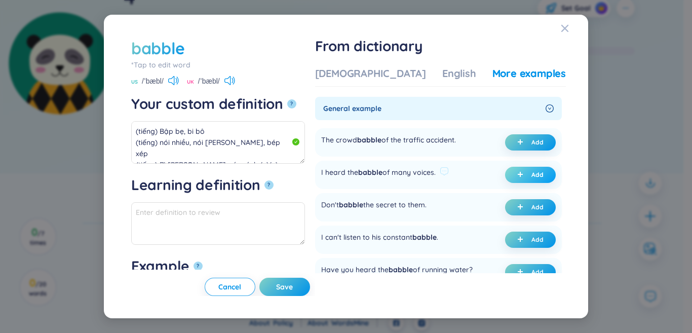
click at [509, 179] on button "Add" at bounding box center [530, 175] width 51 height 16
type textarea "(tiếng) Bập bẹ, bi bô (tiếng) nói nhiều, nói [PERSON_NAME], bép xép (tiếng) Rì …"
type textarea "Eg: I heard the babble of many voices."
click at [305, 289] on button "Save" at bounding box center [284, 286] width 51 height 18
type textarea "(tiếng) Bập bẹ, bi bô (tiếng) nói nhiều, nói [PERSON_NAME], bép xép (tiếng) Rì …"
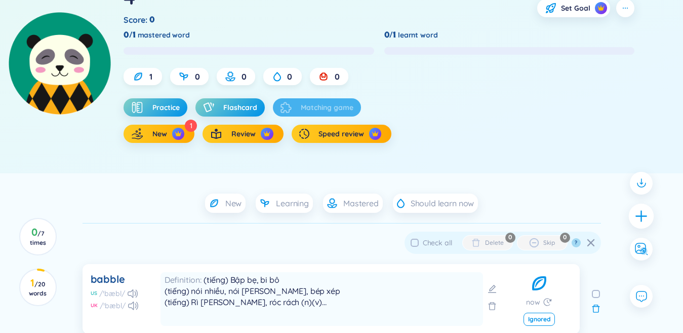
click at [649, 214] on div at bounding box center [641, 215] width 25 height 25
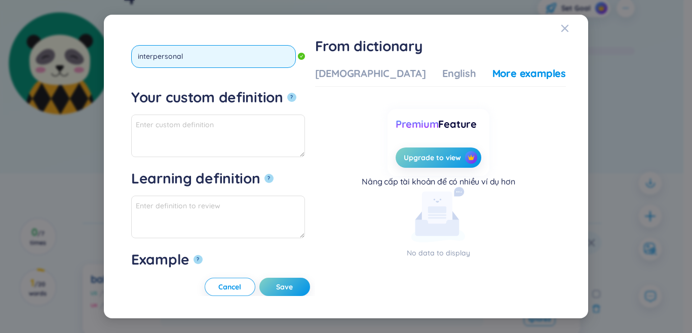
type input "interpersonal"
click at [287, 93] on button "?" at bounding box center [291, 97] width 9 height 9
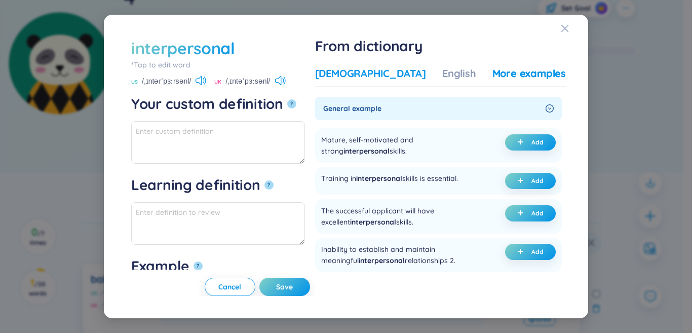
click at [371, 74] on div "[DEMOGRAPHIC_DATA]" at bounding box center [370, 73] width 111 height 14
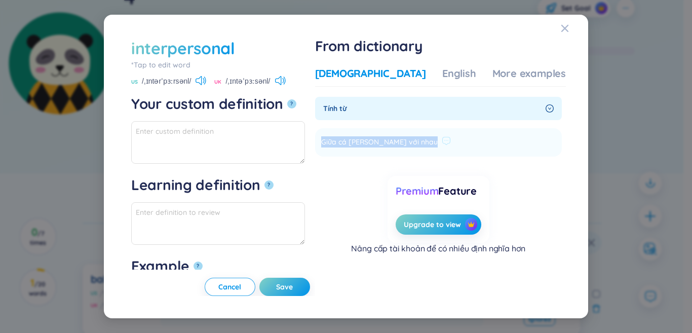
drag, startPoint x: 381, startPoint y: 140, endPoint x: 425, endPoint y: 144, distance: 44.3
click at [435, 144] on div "Giữa cá [PERSON_NAME] với nhau" at bounding box center [386, 142] width 130 height 12
paste textarea "Giữa cá [PERSON_NAME] với nhau"
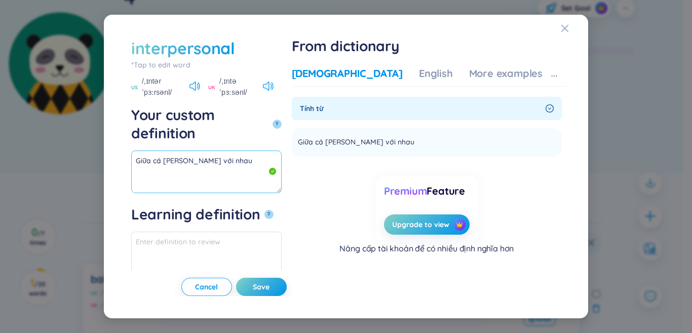
drag, startPoint x: 220, startPoint y: 130, endPoint x: 81, endPoint y: 133, distance: 139.3
click at [76, 133] on div "interpersonal *Tap to edit word interpersonal US /ˌɪntərˈpɜːrsənl/ UK /ˌɪntəˈpɜ…" at bounding box center [346, 166] width 692 height 333
click at [241, 150] on textarea "Giữa cá [PERSON_NAME] với nhau" at bounding box center [206, 171] width 150 height 43
click at [486, 64] on div "Vietnamese English More examples Tính từ Giữa cá [PERSON_NAME] với nhau Add Pre…" at bounding box center [429, 178] width 274 height 233
click at [491, 73] on div "More examples" at bounding box center [505, 73] width 73 height 14
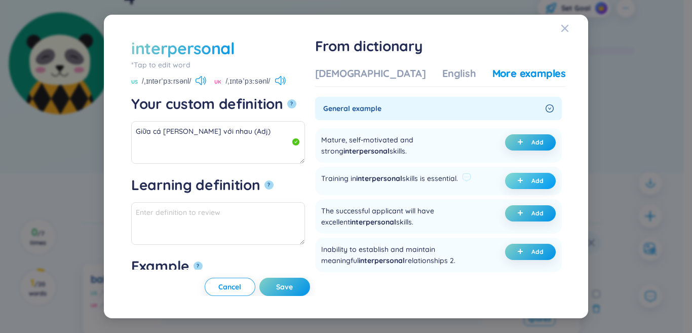
click at [523, 184] on span "plus" at bounding box center [522, 180] width 10 height 7
type textarea "Giữa cá [PERSON_NAME] với nhau (Adj) Eg: Training in interpersonal skills is es…"
type textarea "Eg: Training in interpersonal skills is essential."
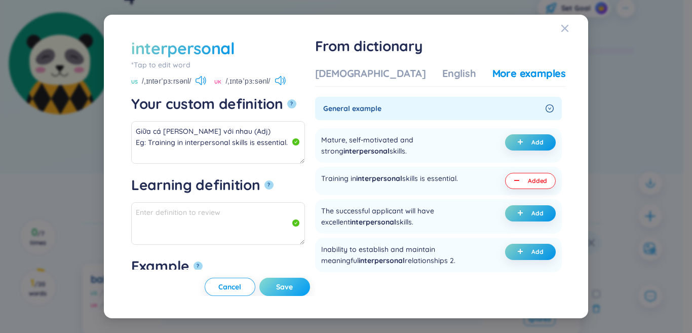
click at [306, 285] on button "Save" at bounding box center [284, 286] width 51 height 18
type textarea "Giữa cá [PERSON_NAME] với nhau (Adj) Eg: Training in interpersonal skills is es…"
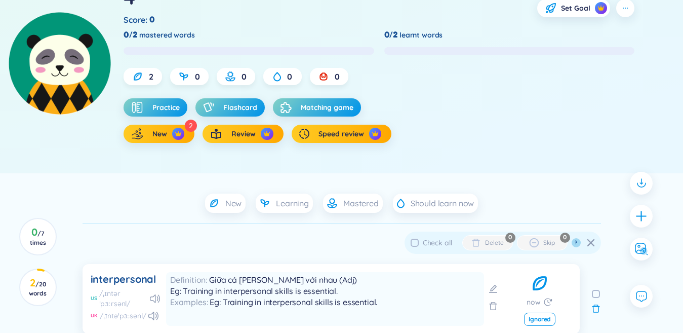
drag, startPoint x: 643, startPoint y: 220, endPoint x: 648, endPoint y: 223, distance: 5.7
click at [647, 222] on icon "plus" at bounding box center [641, 216] width 13 height 13
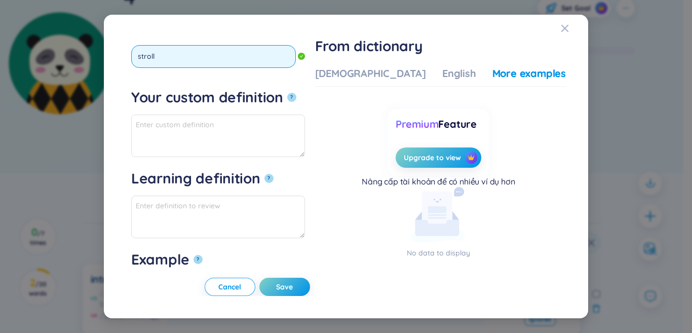
click at [287, 93] on button "?" at bounding box center [291, 97] width 9 height 9
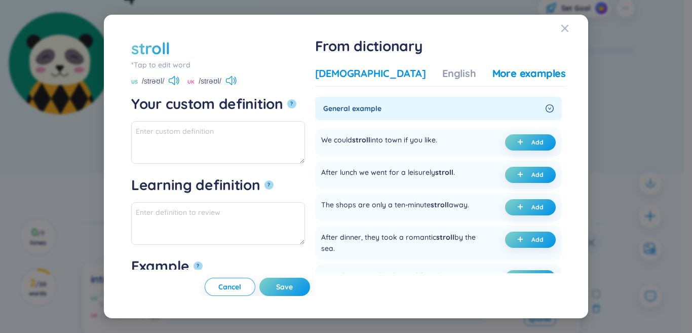
click at [390, 71] on div "[DEMOGRAPHIC_DATA]" at bounding box center [370, 73] width 111 height 14
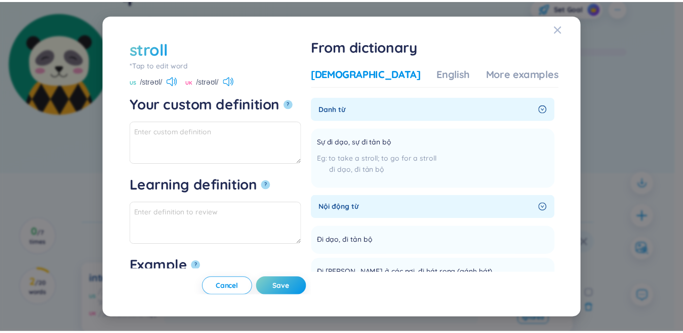
scroll to position [101, 0]
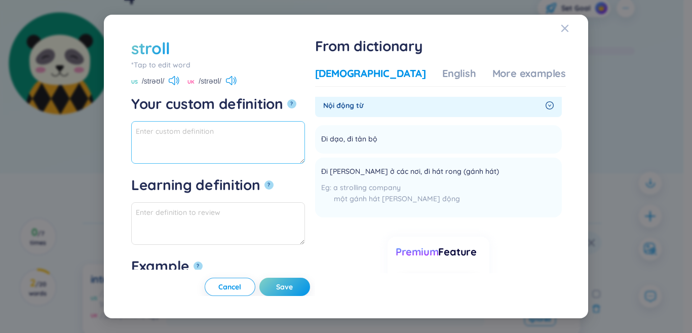
click at [274, 157] on textarea "Your custom definition ?" at bounding box center [218, 142] width 174 height 43
drag, startPoint x: 195, startPoint y: 128, endPoint x: 132, endPoint y: 133, distance: 63.5
click at [71, 142] on div "stroll *Tap to edit word stroll US /strəʊl/ [GEOGRAPHIC_DATA] /strəʊl/ Your cus…" at bounding box center [346, 166] width 692 height 333
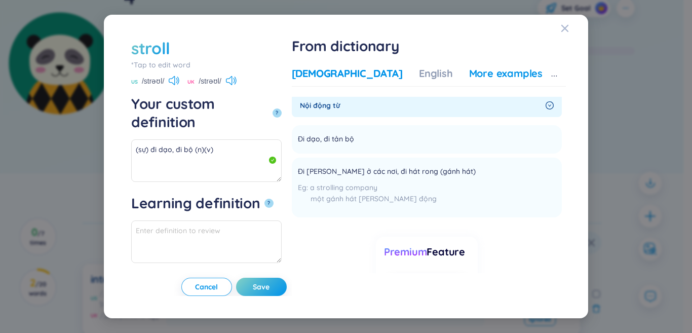
click at [479, 67] on div "More examples" at bounding box center [505, 73] width 73 height 14
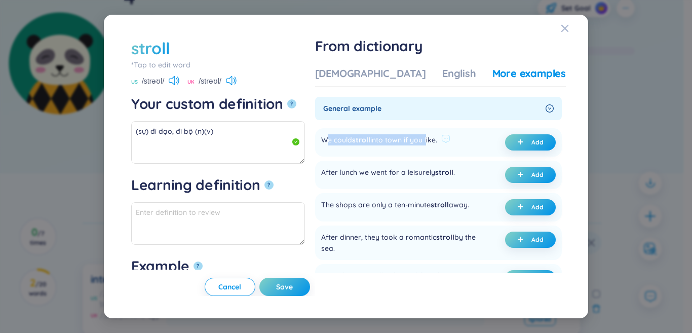
drag, startPoint x: 356, startPoint y: 141, endPoint x: 459, endPoint y: 140, distance: 103.3
click at [437, 140] on div "We could stroll into town if you like." at bounding box center [379, 142] width 116 height 16
click at [427, 140] on div "We could stroll into town if you like." at bounding box center [379, 142] width 116 height 16
click at [509, 140] on button "Add" at bounding box center [530, 142] width 51 height 16
type textarea "(sự) đi dạo, đi bộ (n)(v) Eg: We could stroll into town if you like."
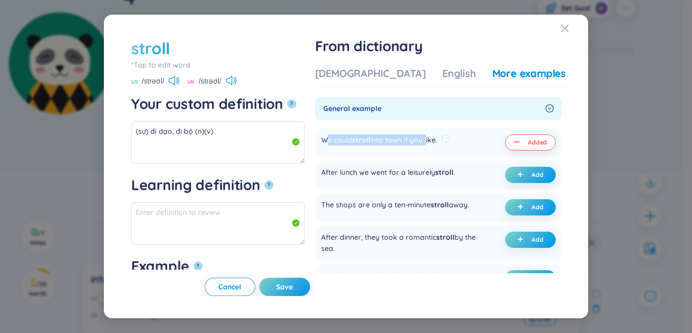
type textarea "Eg: We could stroll into town if you like."
click at [310, 285] on button "Save" at bounding box center [284, 286] width 51 height 18
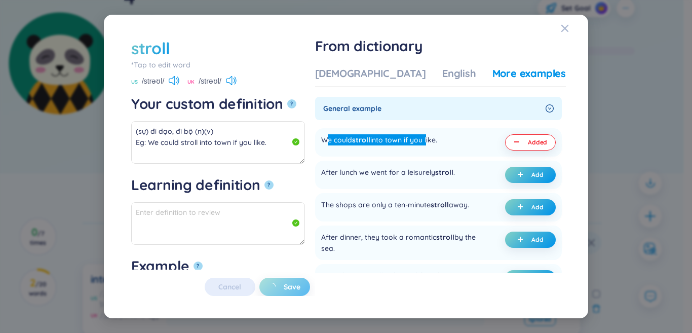
type textarea "(sự) đi dạo, đi bộ (n)(v) Eg: We could stroll into town if you like."
